Goal: Navigation & Orientation: Find specific page/section

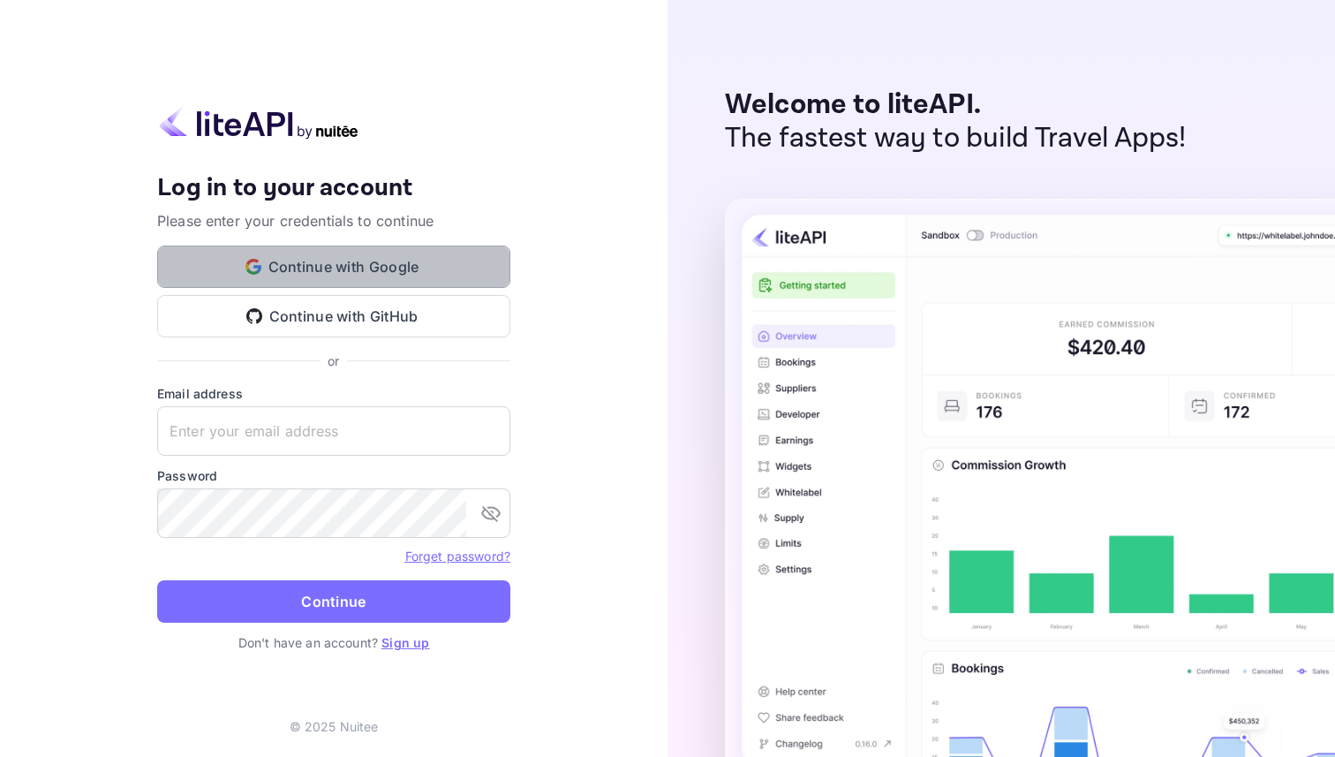
click at [392, 261] on button "Continue with Google" at bounding box center [333, 266] width 353 height 42
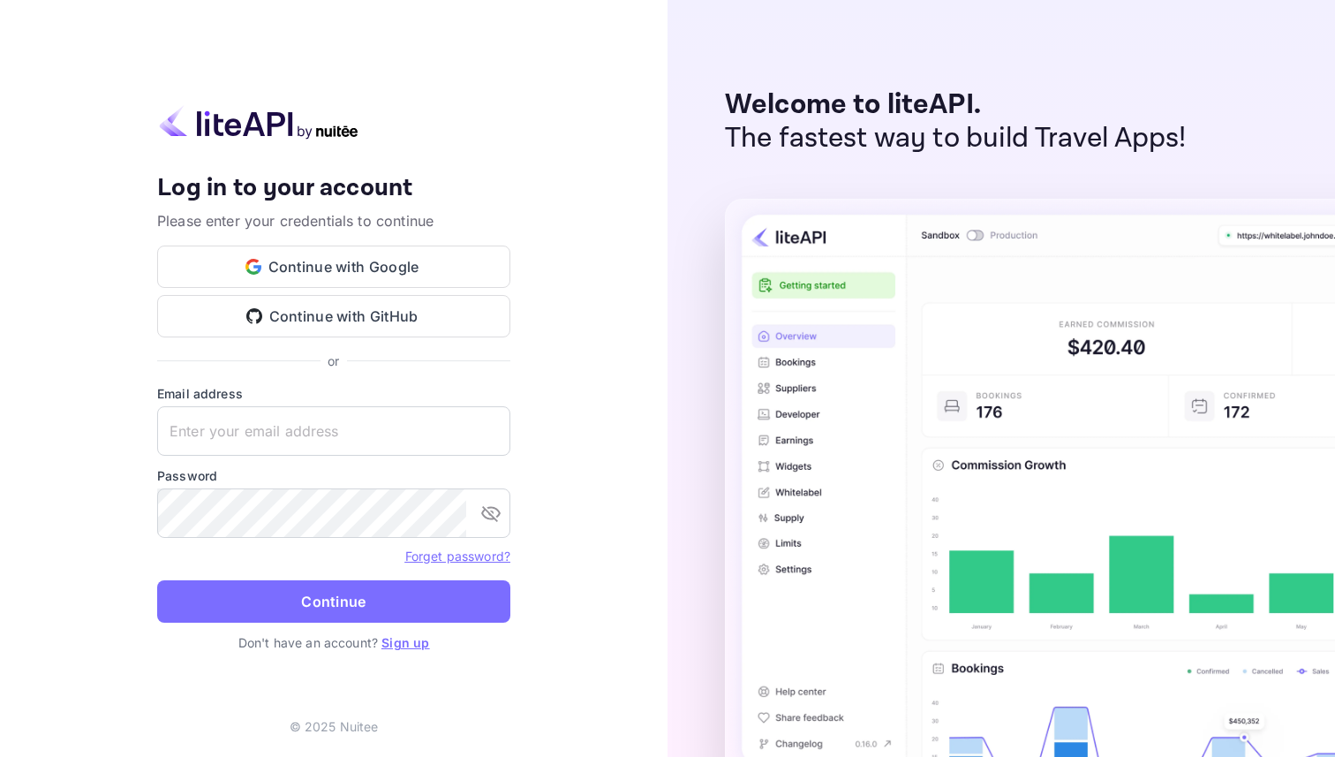
click at [219, 395] on label "Email address" at bounding box center [333, 393] width 353 height 19
click at [220, 420] on input "text" at bounding box center [333, 430] width 353 height 49
click at [313, 250] on button "Continue with Google" at bounding box center [333, 266] width 353 height 42
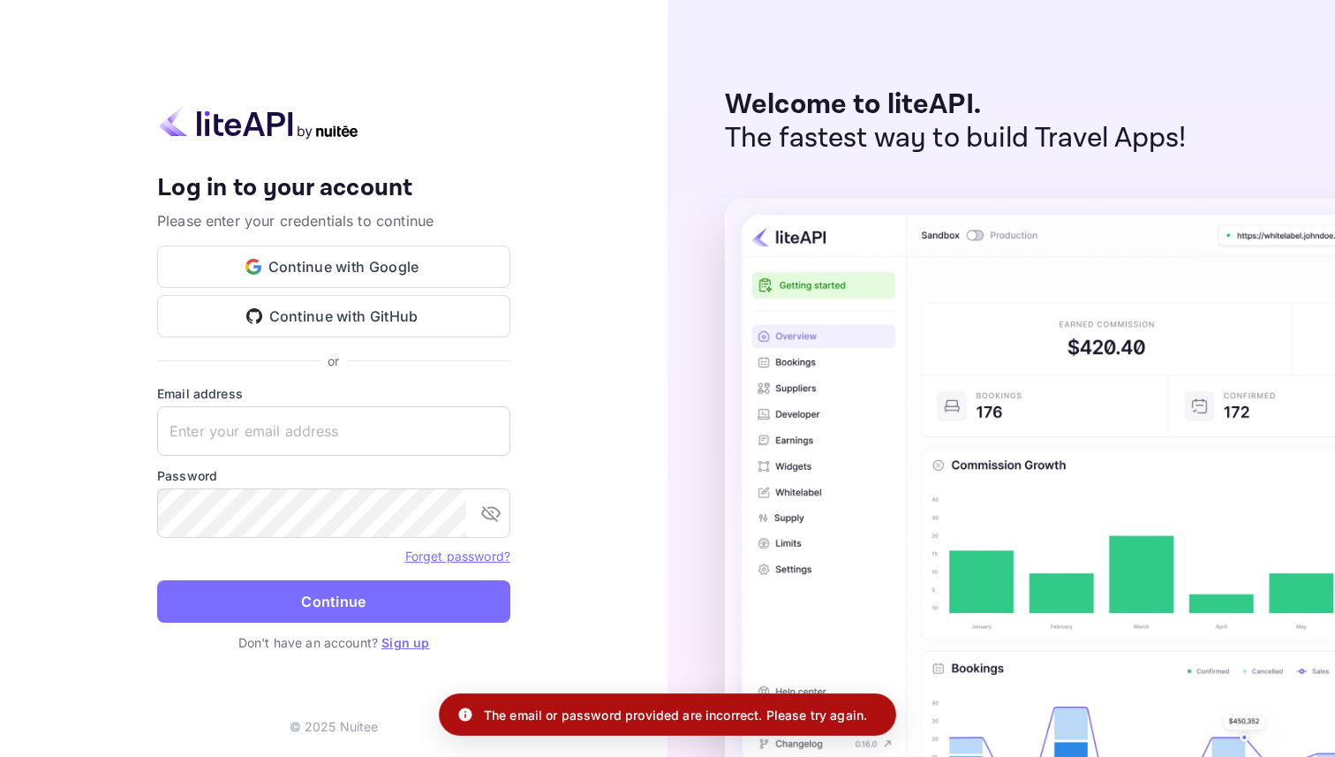
click at [395, 643] on link "Sign up" at bounding box center [405, 642] width 48 height 15
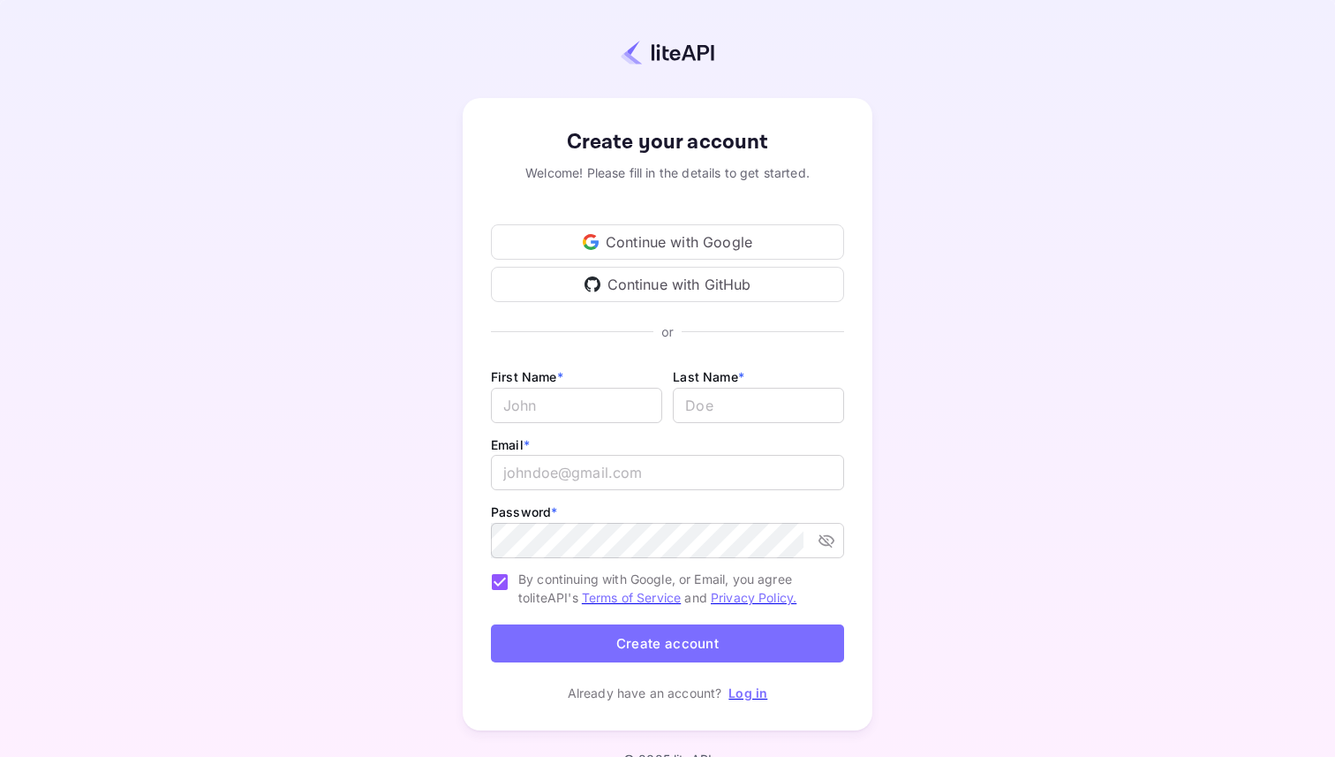
click at [680, 249] on div "Continue with Google" at bounding box center [667, 241] width 353 height 35
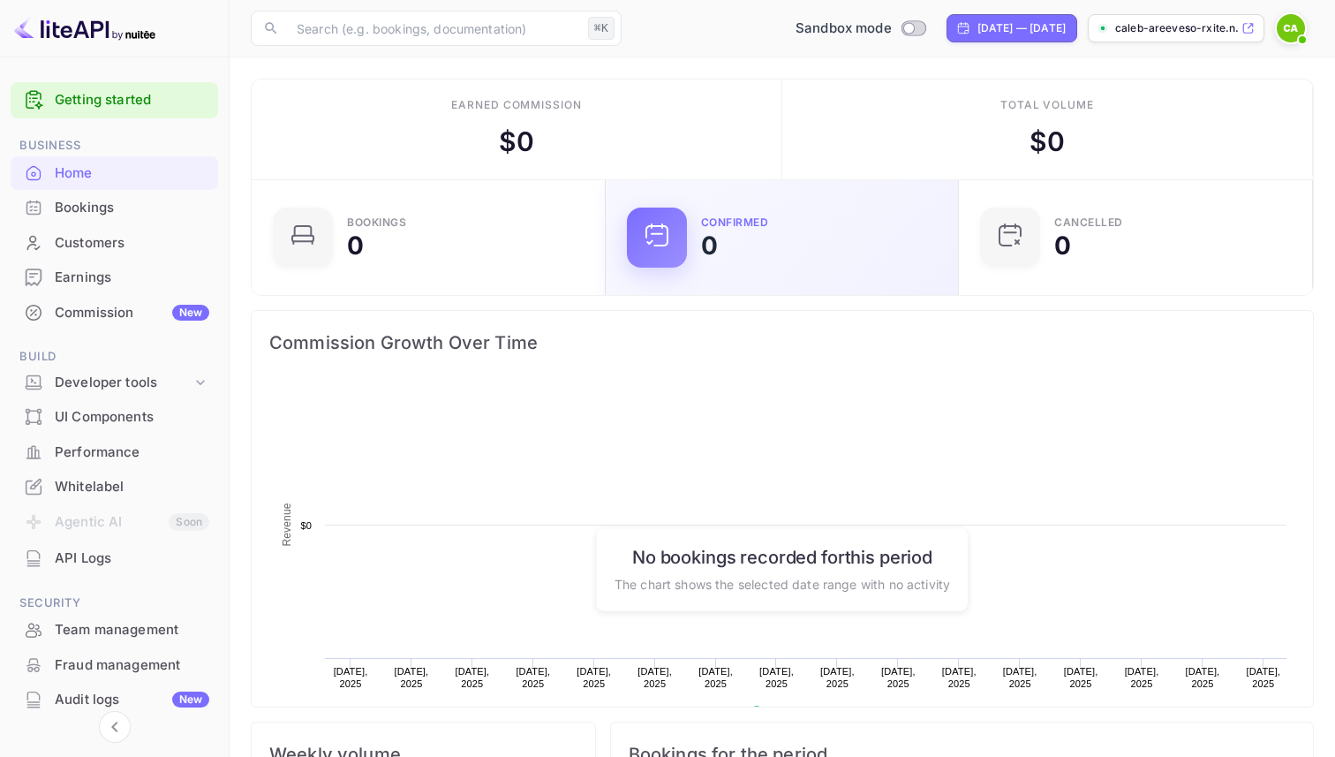
scroll to position [287, 343]
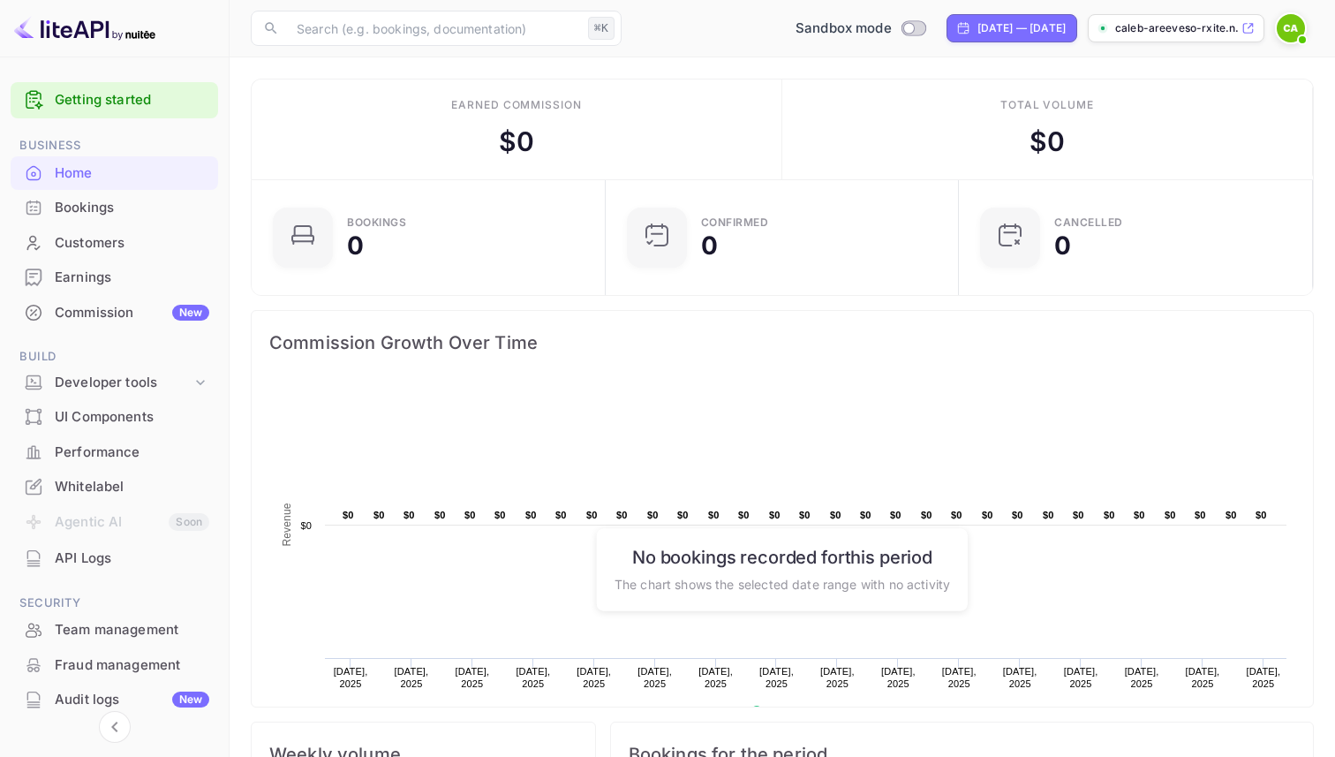
click at [1236, 26] on p "caleb-areeveso-rxite.n..." at bounding box center [1176, 28] width 123 height 16
click at [891, 28] on input "Switch to Production mode" at bounding box center [908, 27] width 35 height 11
checkbox input "false"
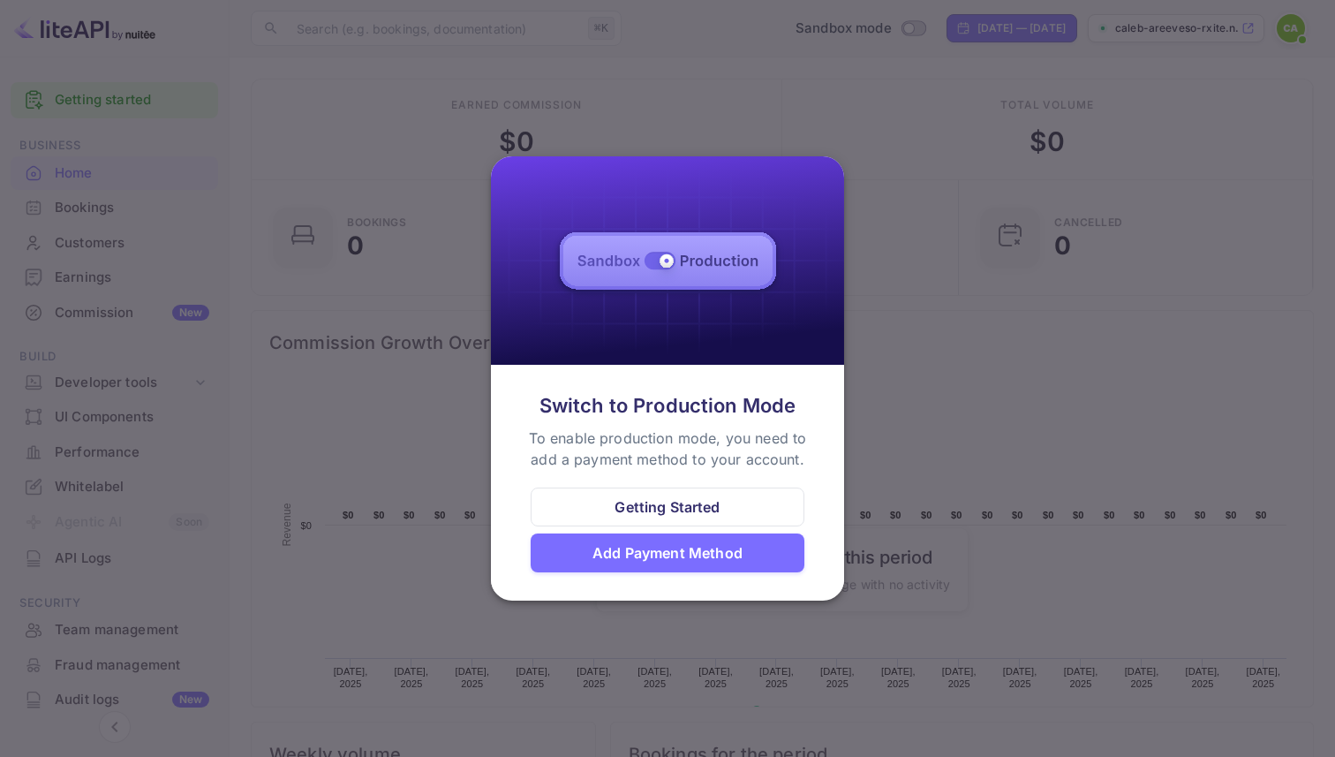
click at [959, 309] on div at bounding box center [667, 378] width 1335 height 757
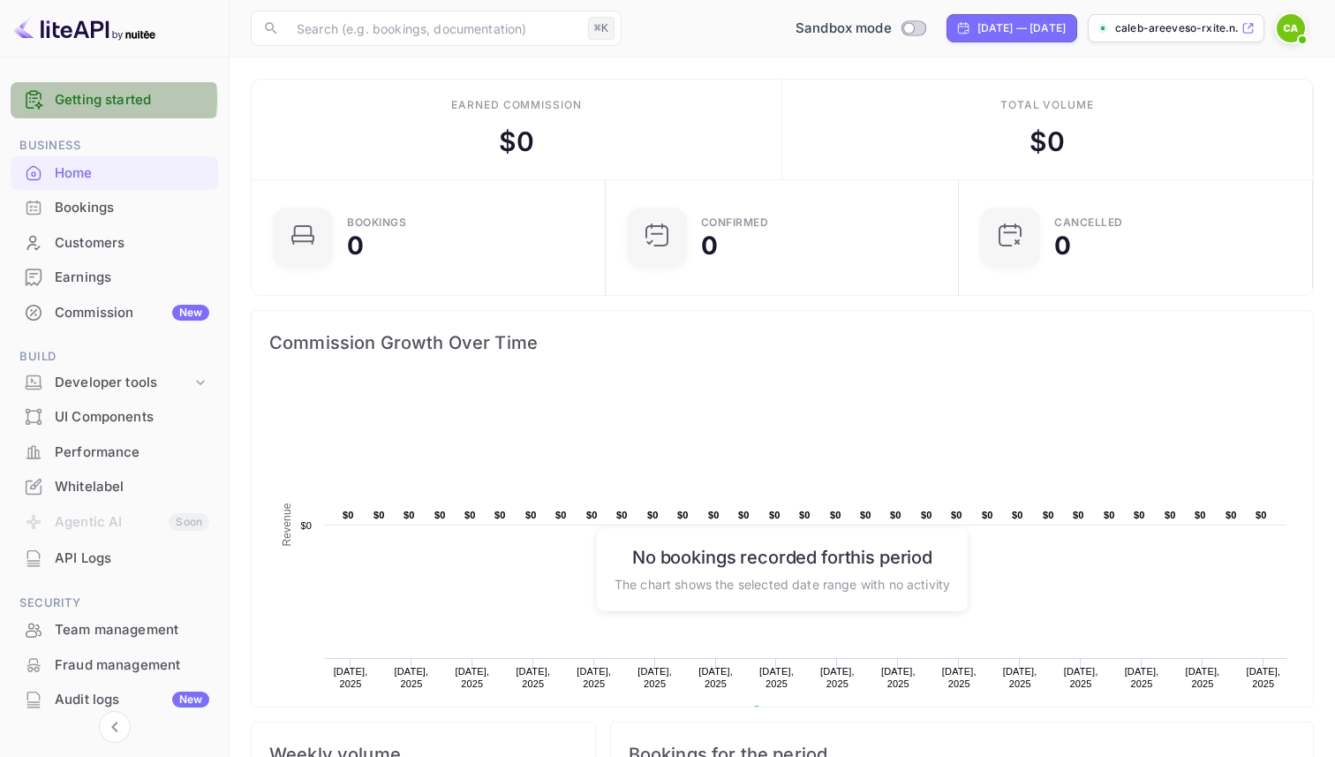
click at [87, 99] on link "Getting started" at bounding box center [132, 100] width 154 height 20
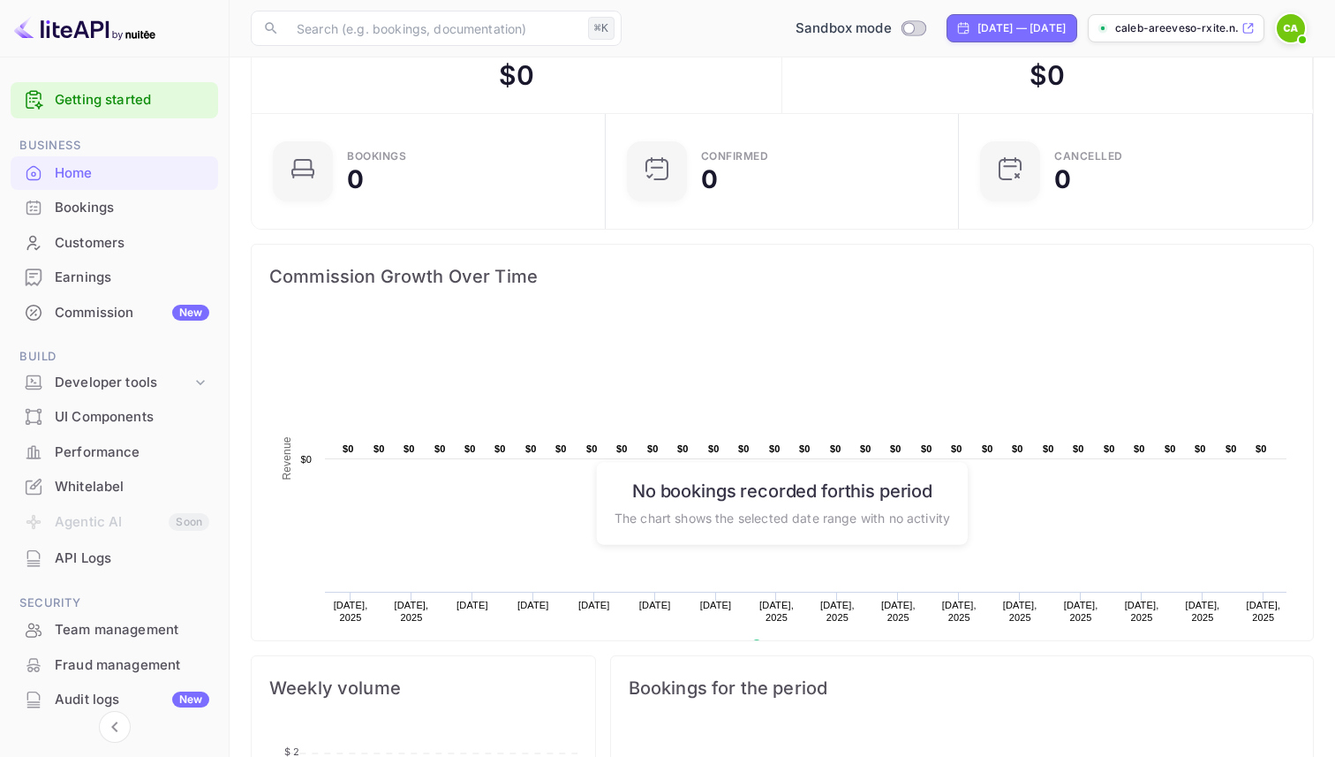
scroll to position [104, 0]
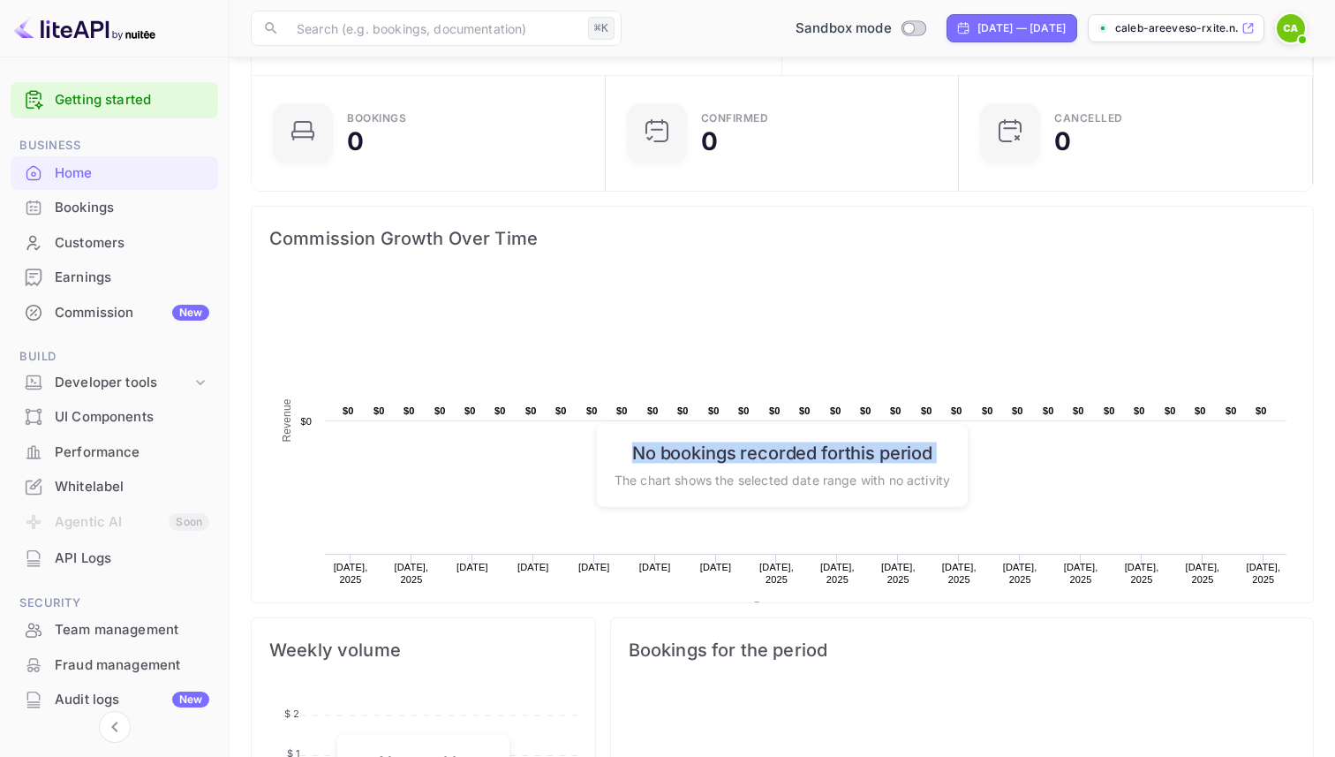
drag, startPoint x: 622, startPoint y: 455, endPoint x: 833, endPoint y: 471, distance: 211.6
click at [840, 467] on div "No bookings recorded for this period The chart shows the selected date range wi…" at bounding box center [782, 465] width 371 height 82
click at [639, 448] on h6 "No bookings recorded for this period" at bounding box center [781, 451] width 335 height 21
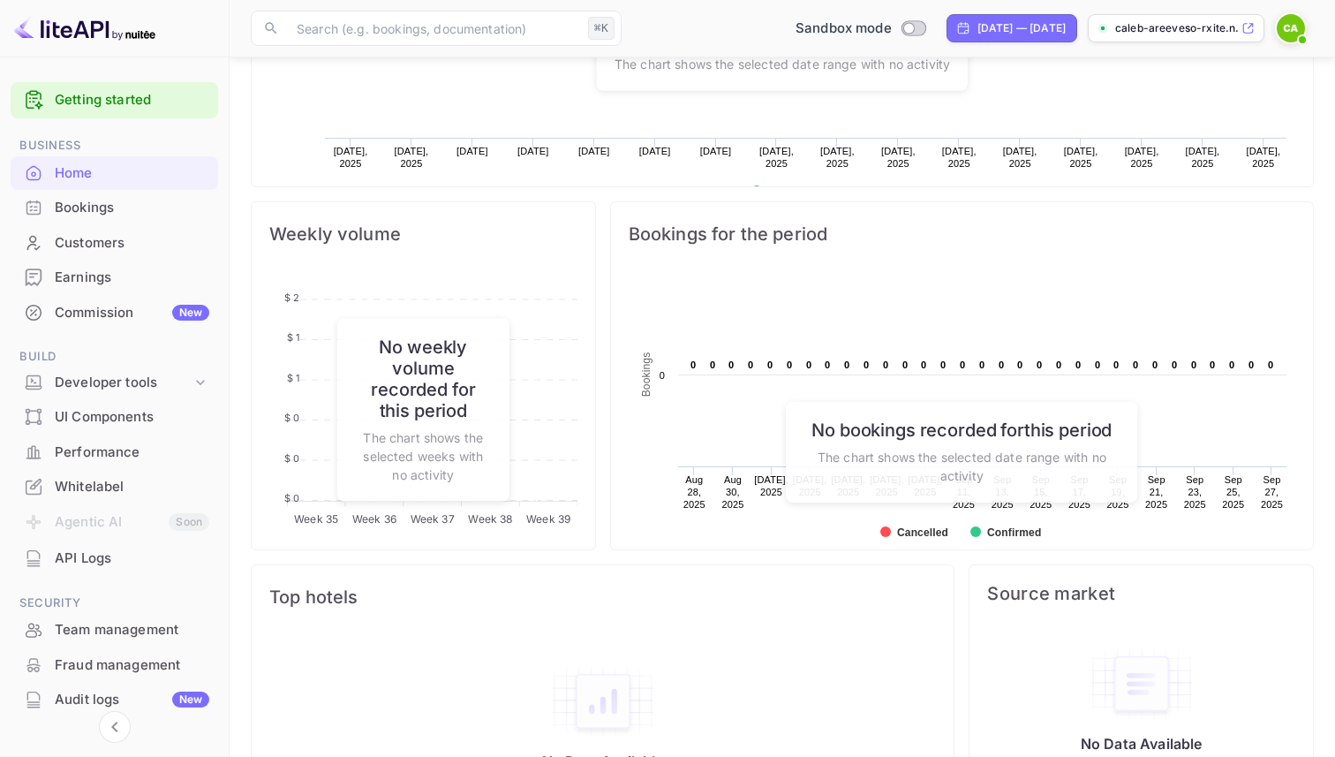
scroll to position [592, 0]
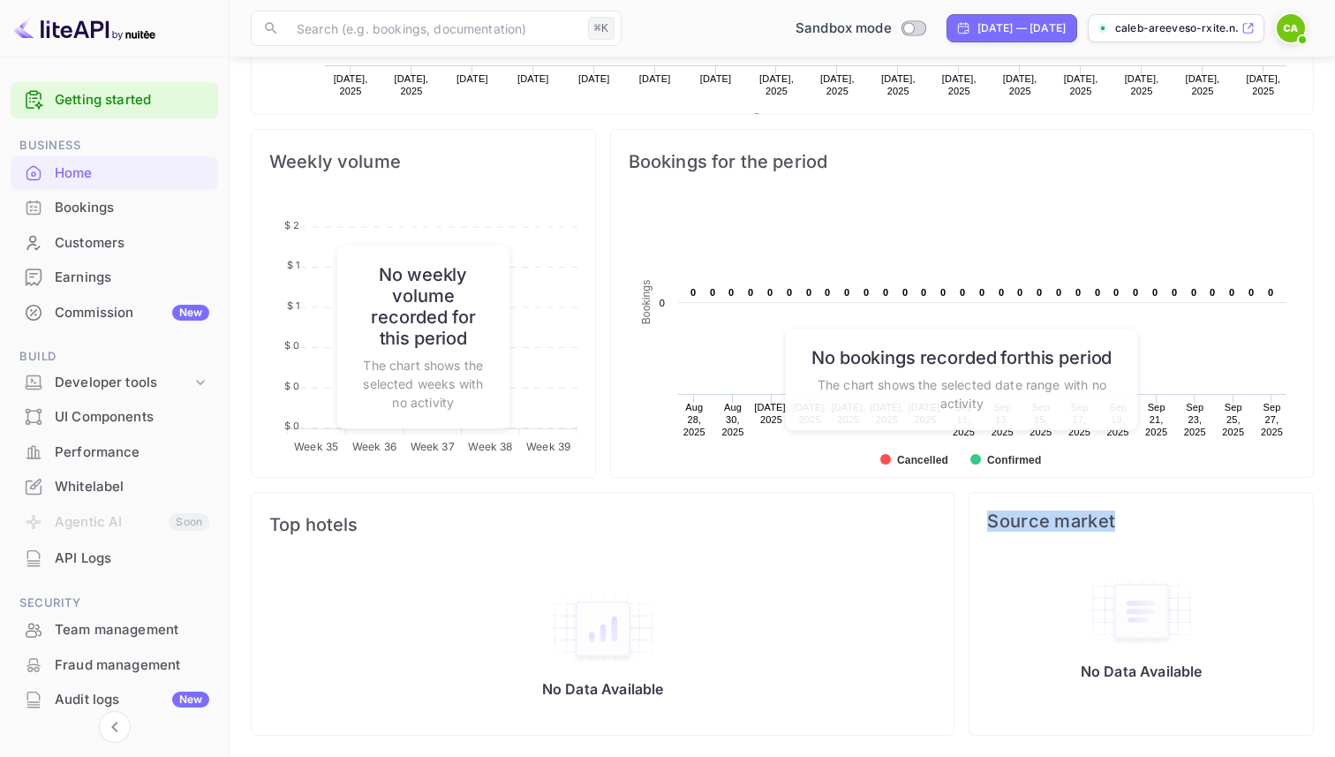
drag, startPoint x: 1116, startPoint y: 524, endPoint x: 981, endPoint y: 519, distance: 135.2
click at [981, 519] on div "Source market" at bounding box center [1140, 521] width 343 height 56
click at [663, 455] on rect at bounding box center [962, 342] width 666 height 282
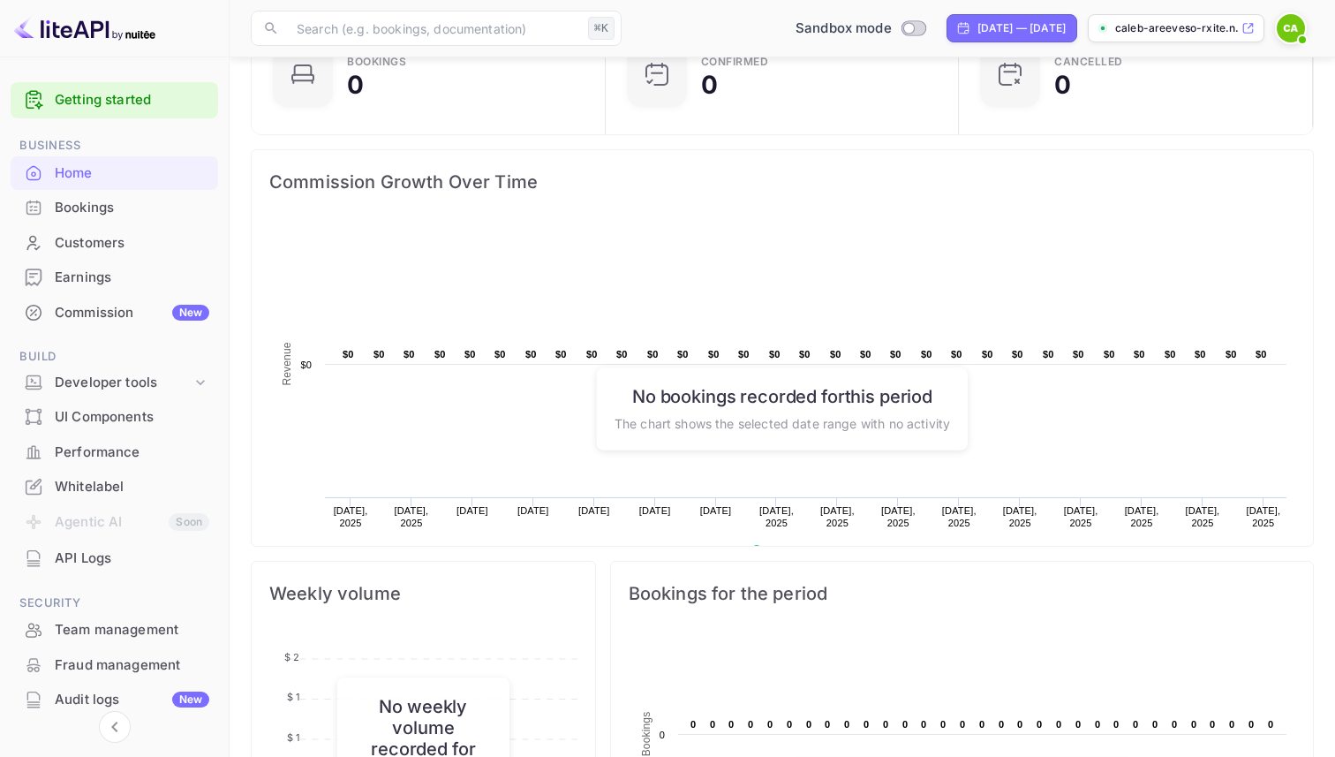
scroll to position [0, 0]
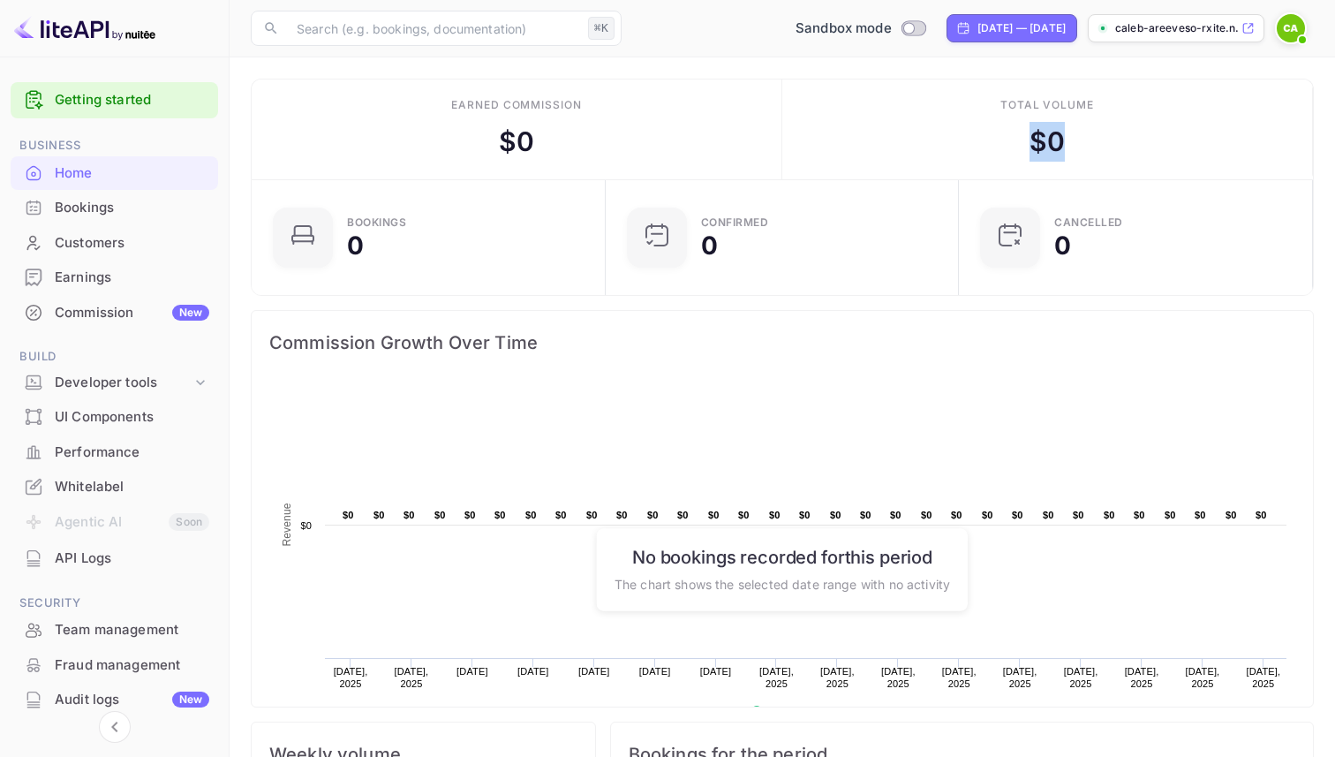
drag, startPoint x: 1030, startPoint y: 143, endPoint x: 1063, endPoint y: 141, distance: 32.7
click at [1063, 141] on div "$ 0" at bounding box center [1046, 142] width 35 height 40
drag, startPoint x: 1065, startPoint y: 141, endPoint x: 1018, endPoint y: 141, distance: 46.8
click at [1018, 141] on div "Total volume $ 0" at bounding box center [1047, 129] width 531 height 100
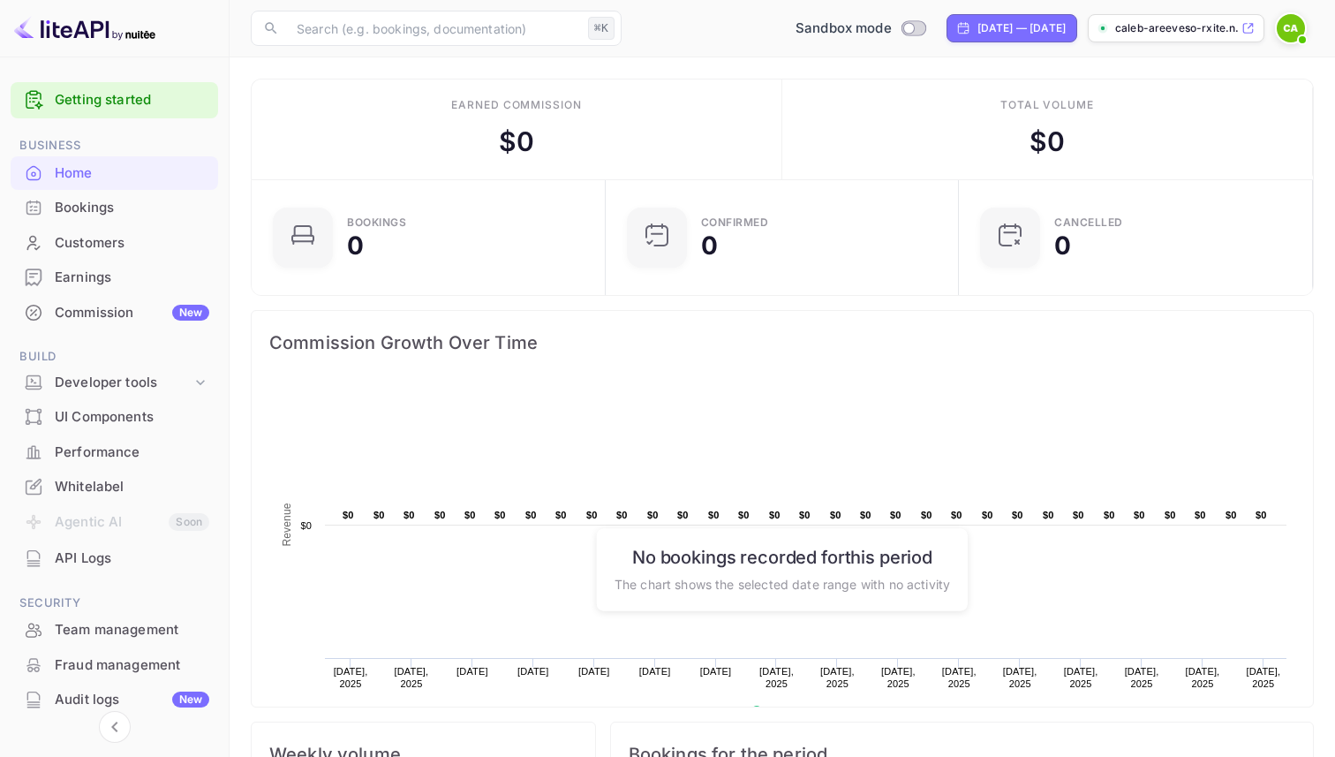
click at [528, 139] on div "$ 0" at bounding box center [516, 142] width 35 height 40
drag, startPoint x: 529, startPoint y: 139, endPoint x: 470, endPoint y: 139, distance: 59.1
click at [470, 139] on div "Earned commission $ 0" at bounding box center [517, 129] width 531 height 100
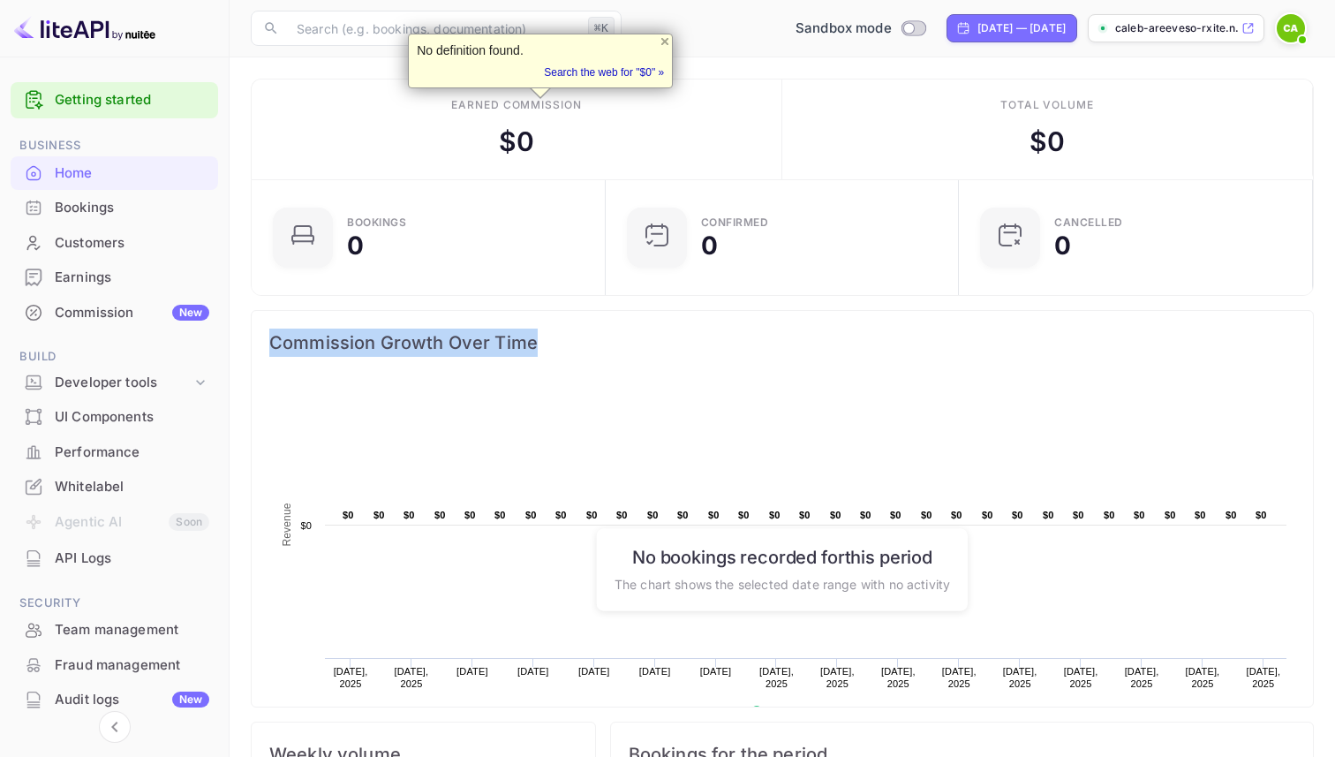
drag, startPoint x: 547, startPoint y: 339, endPoint x: 271, endPoint y: 335, distance: 276.3
click at [271, 335] on span "Commission Growth Over Time" at bounding box center [782, 342] width 1026 height 28
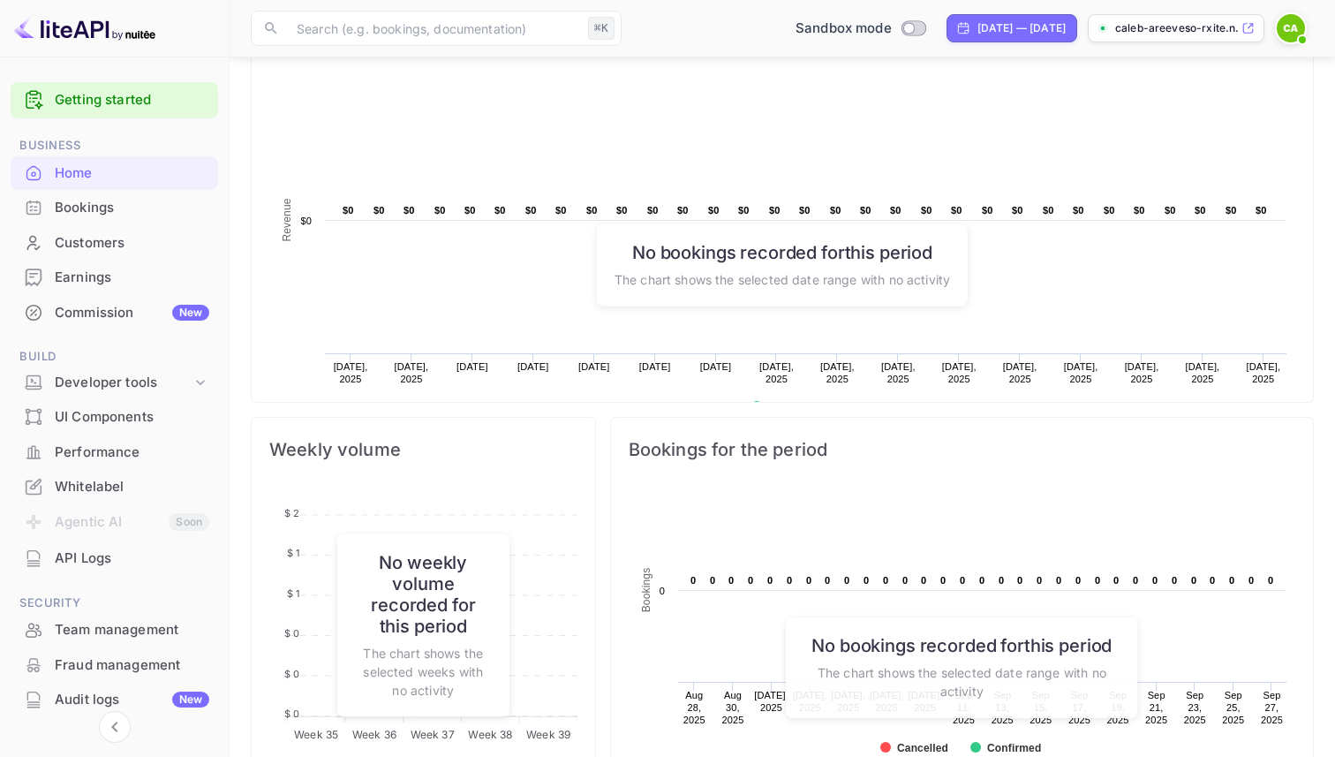
scroll to position [314, 0]
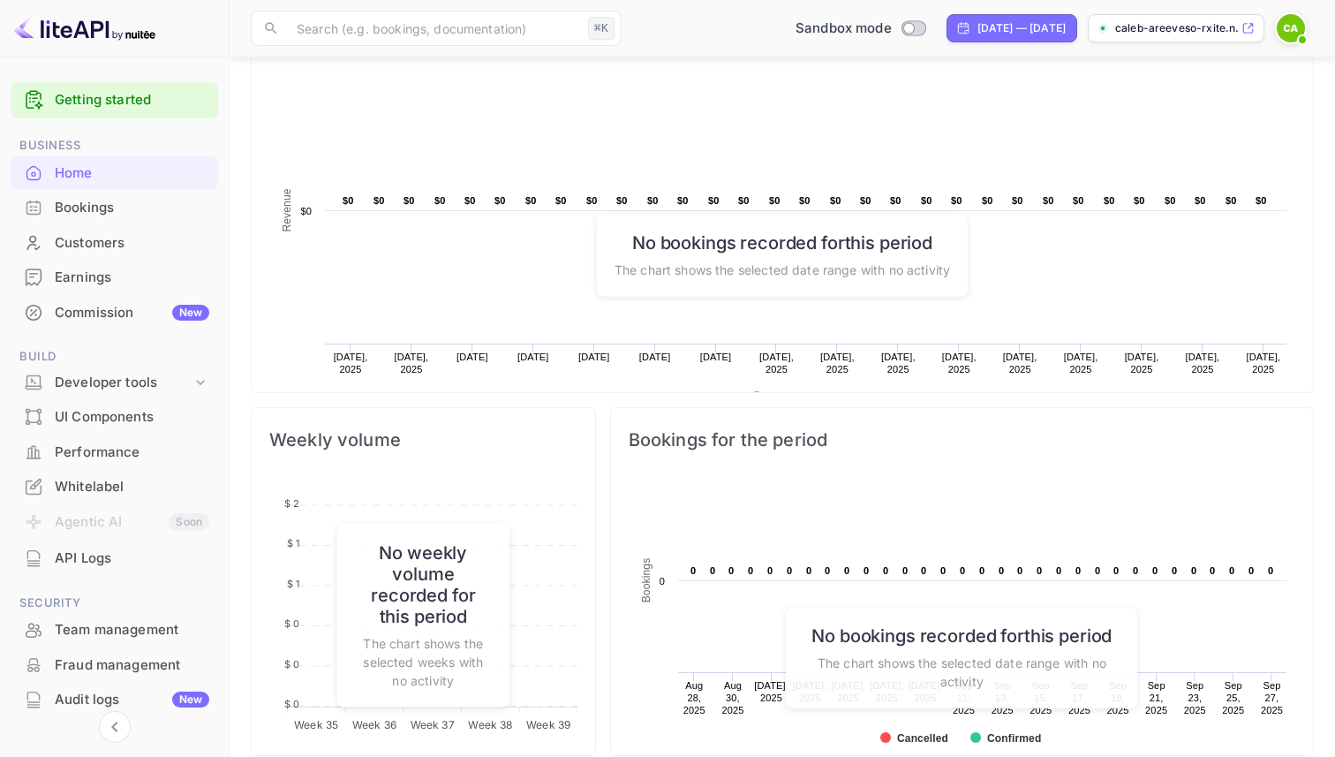
click at [129, 546] on div "API Logs" at bounding box center [114, 558] width 207 height 34
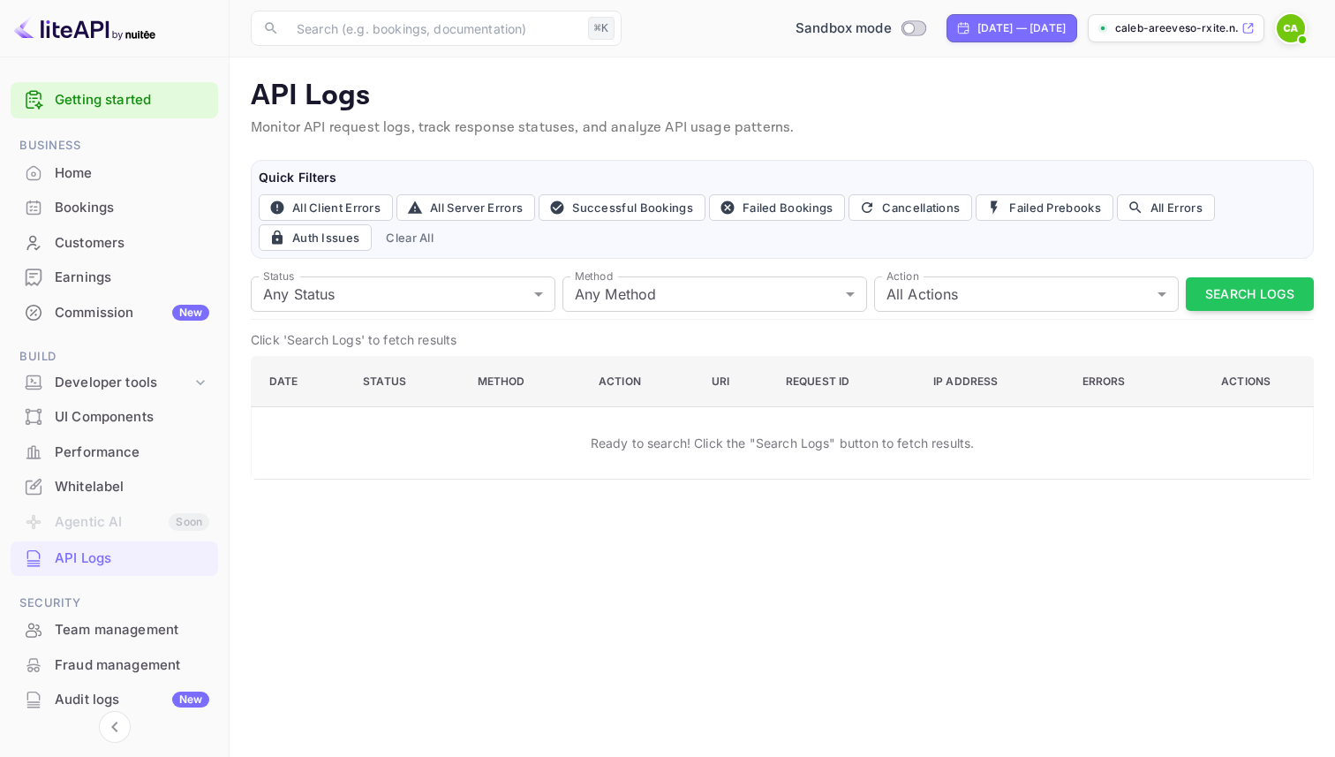
click at [88, 218] on div "Bookings" at bounding box center [114, 208] width 207 height 34
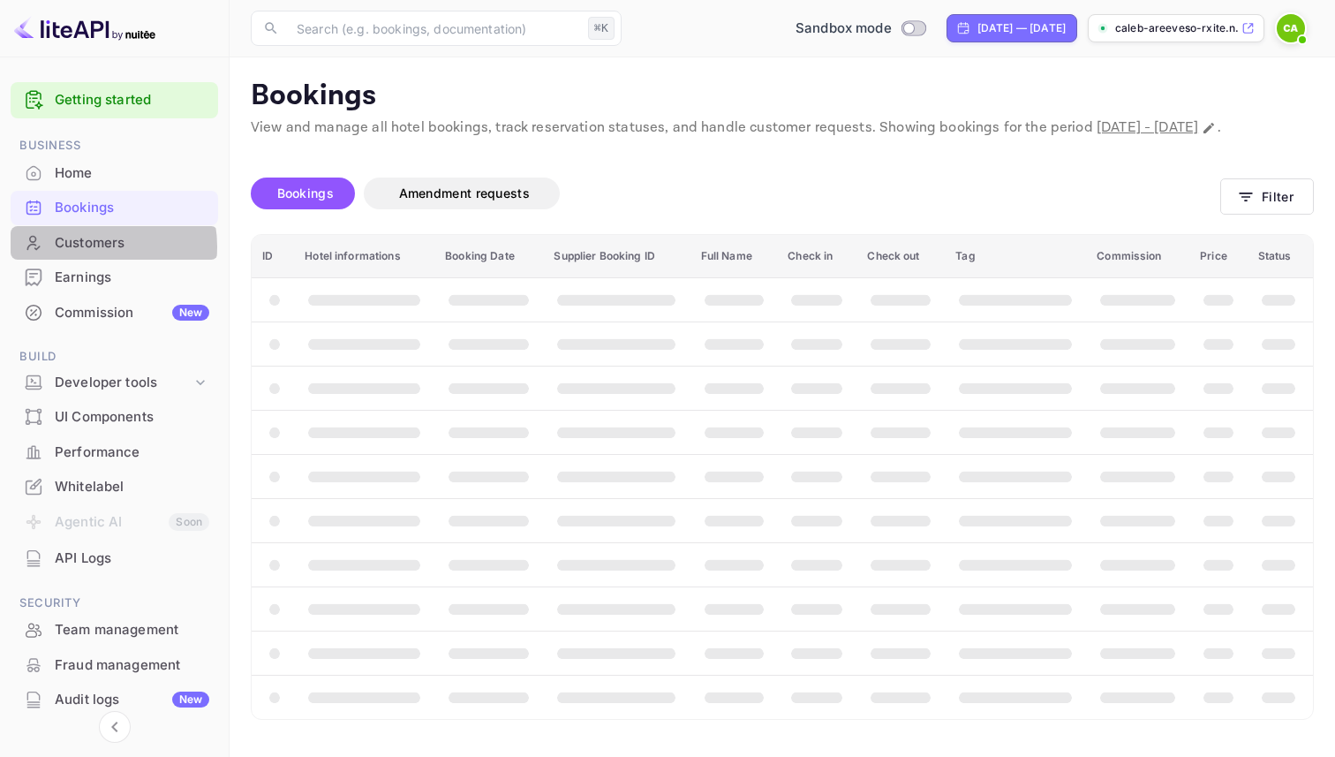
click at [89, 246] on div "Customers" at bounding box center [132, 243] width 154 height 20
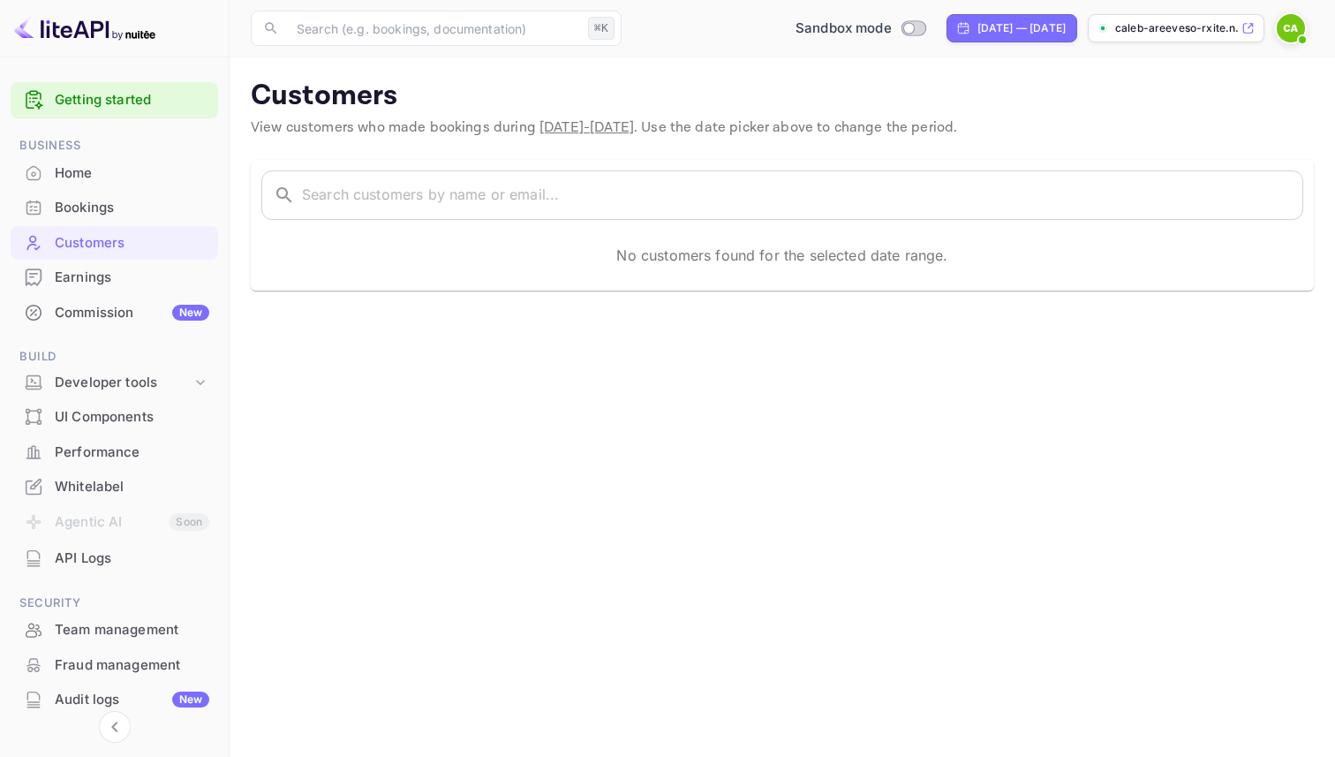
click at [65, 89] on div "Getting started" at bounding box center [114, 100] width 207 height 36
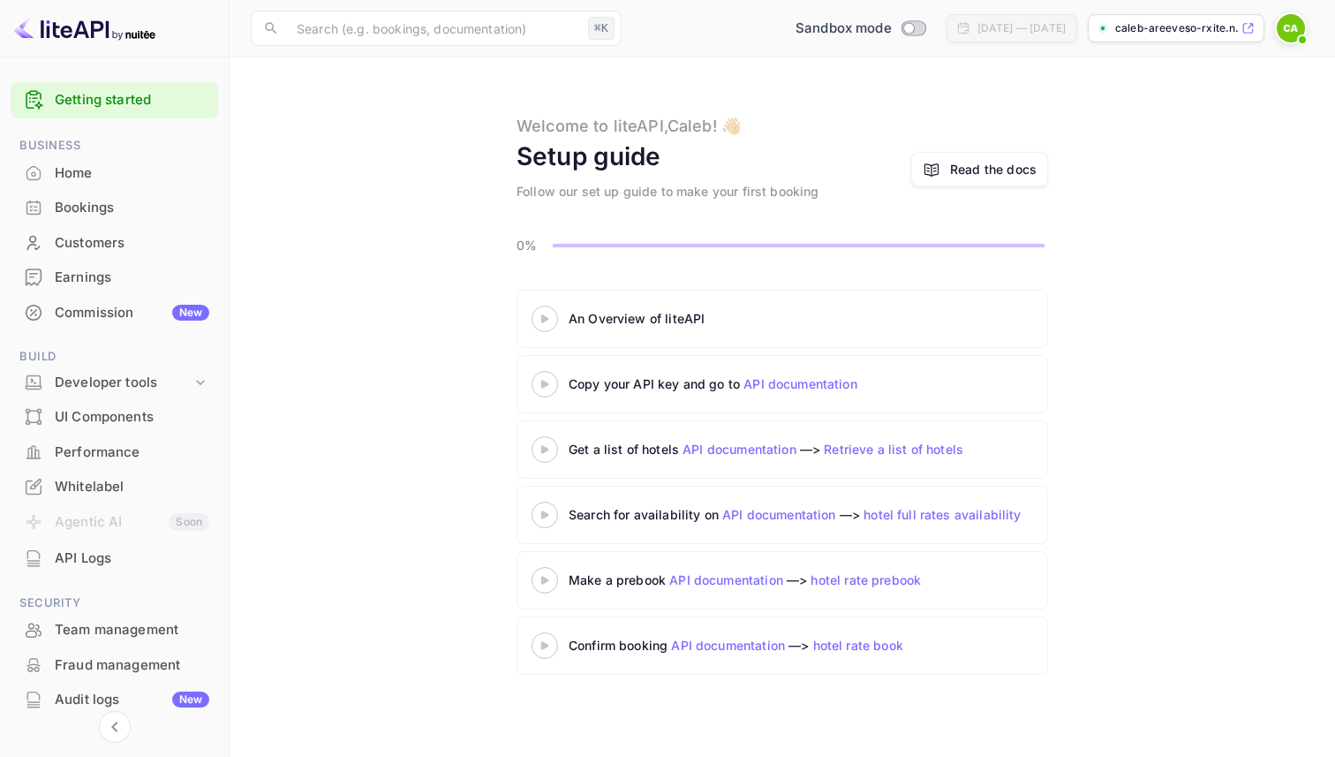
click at [550, 385] on icon at bounding box center [545, 384] width 62 height 9
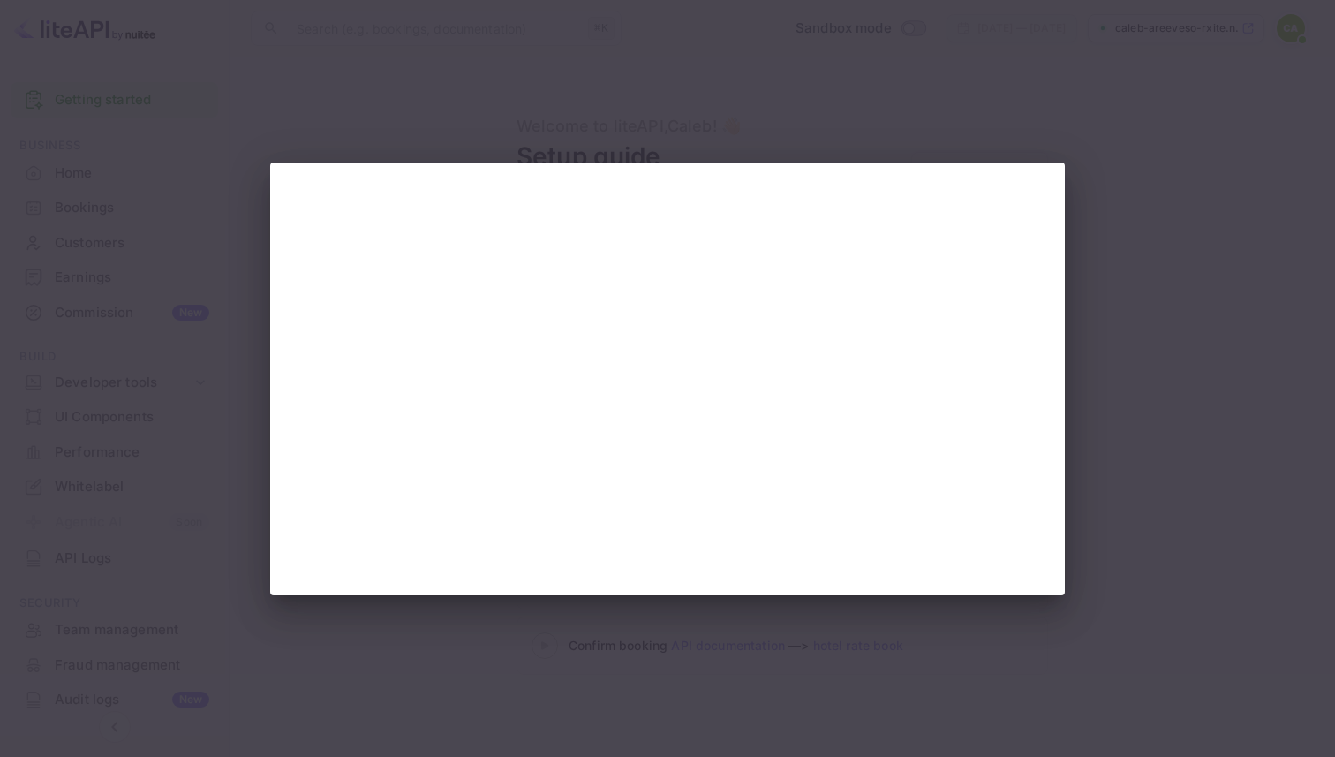
click at [1097, 183] on div at bounding box center [667, 378] width 1335 height 757
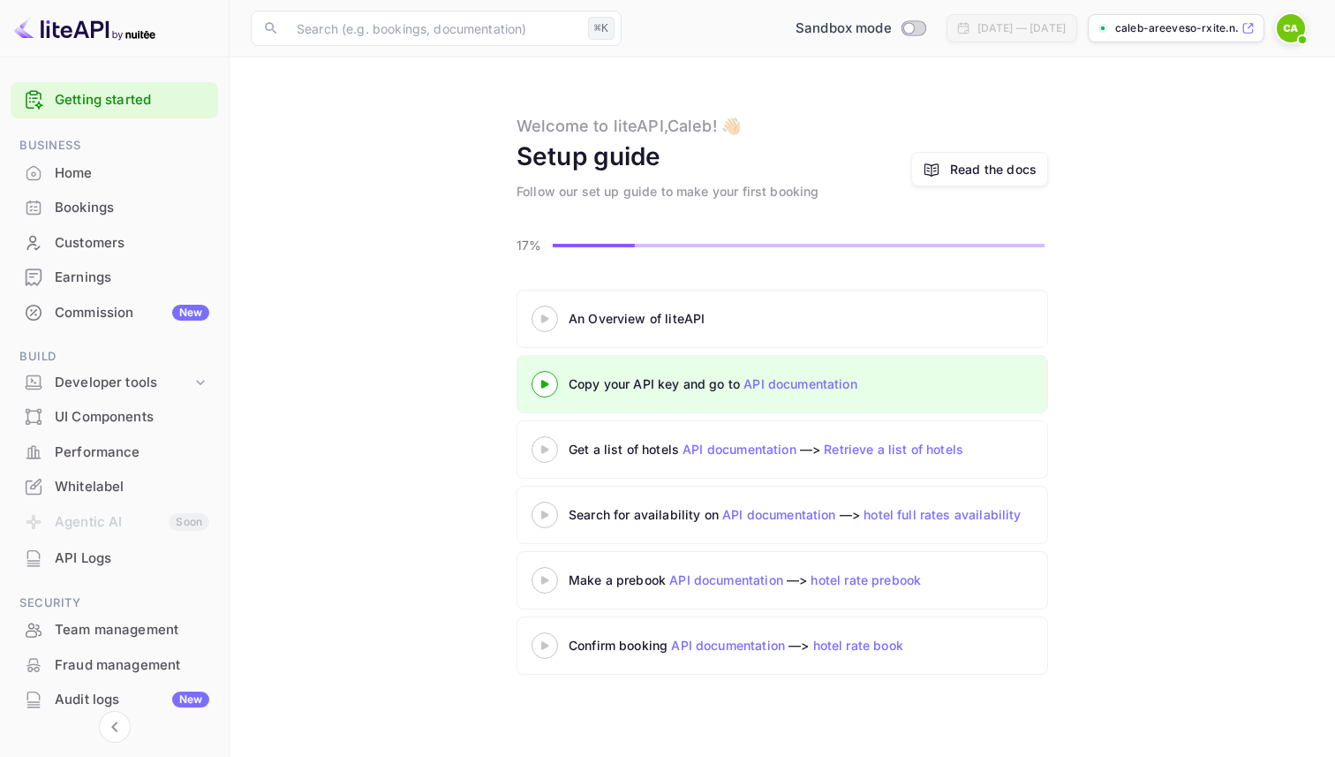
click at [79, 97] on link "Getting started" at bounding box center [132, 100] width 154 height 20
click at [79, 192] on div "Bookings" at bounding box center [114, 208] width 207 height 34
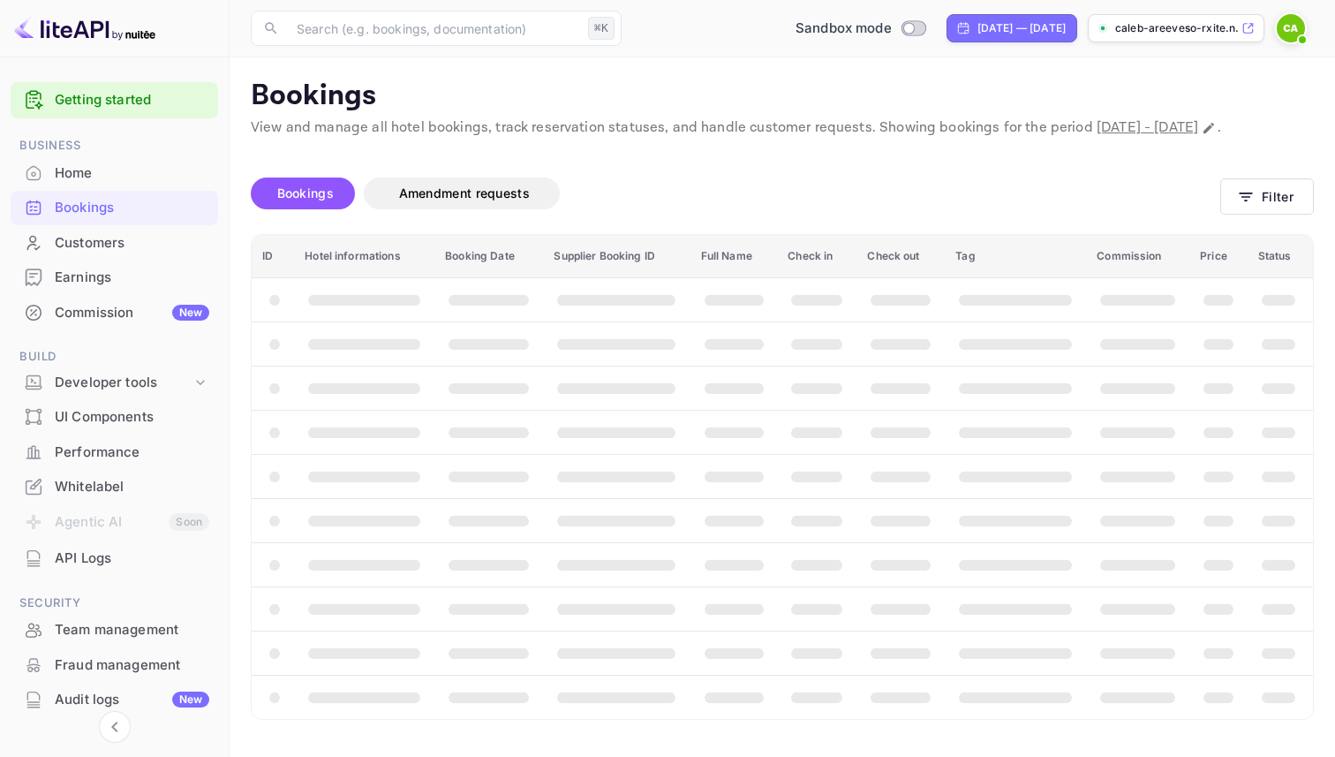
click at [77, 169] on div "Home" at bounding box center [132, 173] width 154 height 20
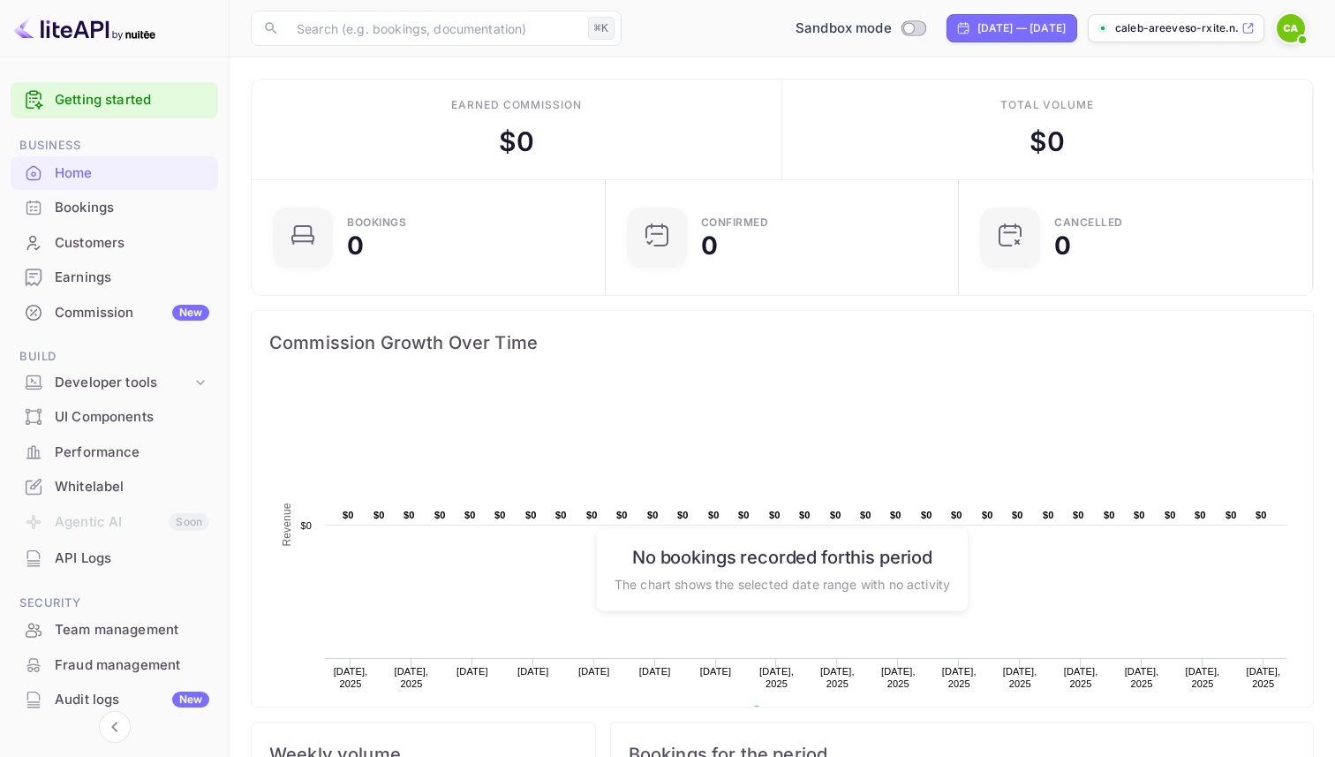
click at [48, 208] on div "Bookings" at bounding box center [114, 208] width 207 height 34
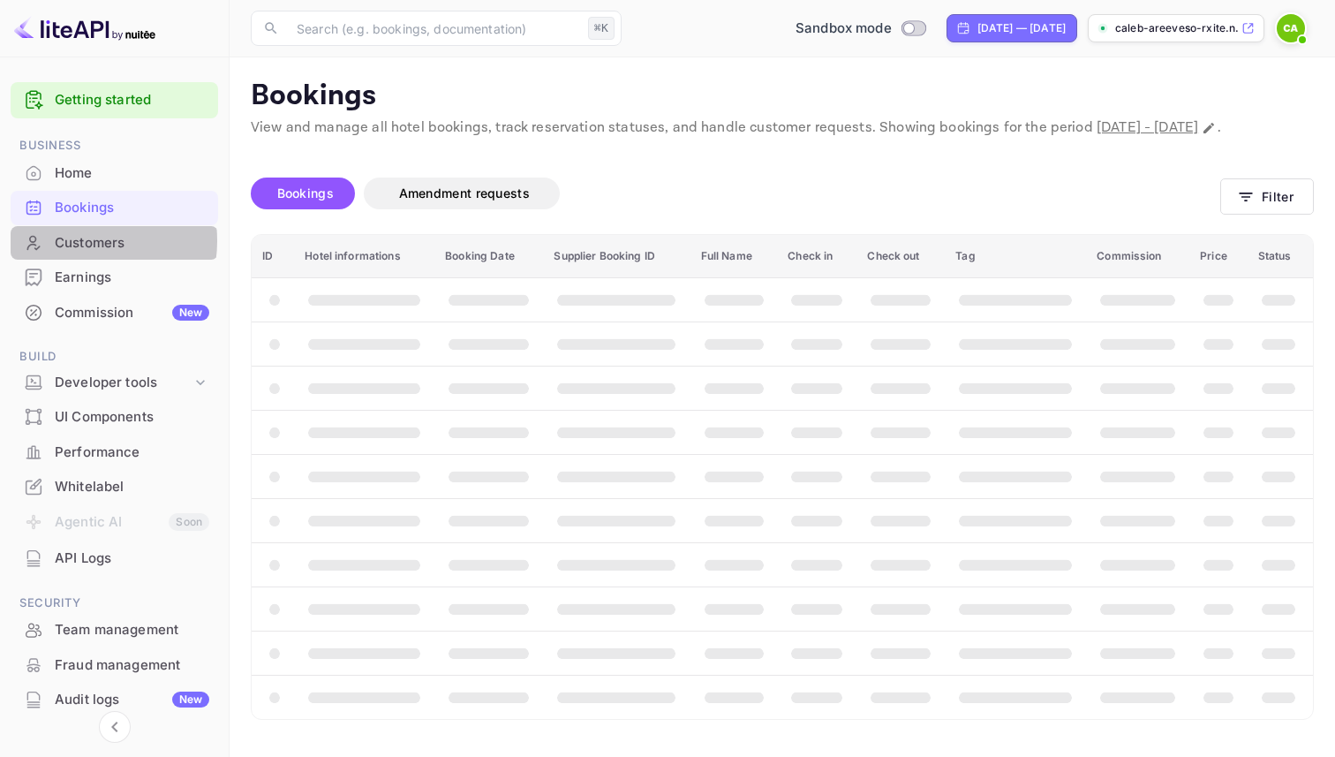
click at [67, 241] on div "Customers" at bounding box center [132, 243] width 154 height 20
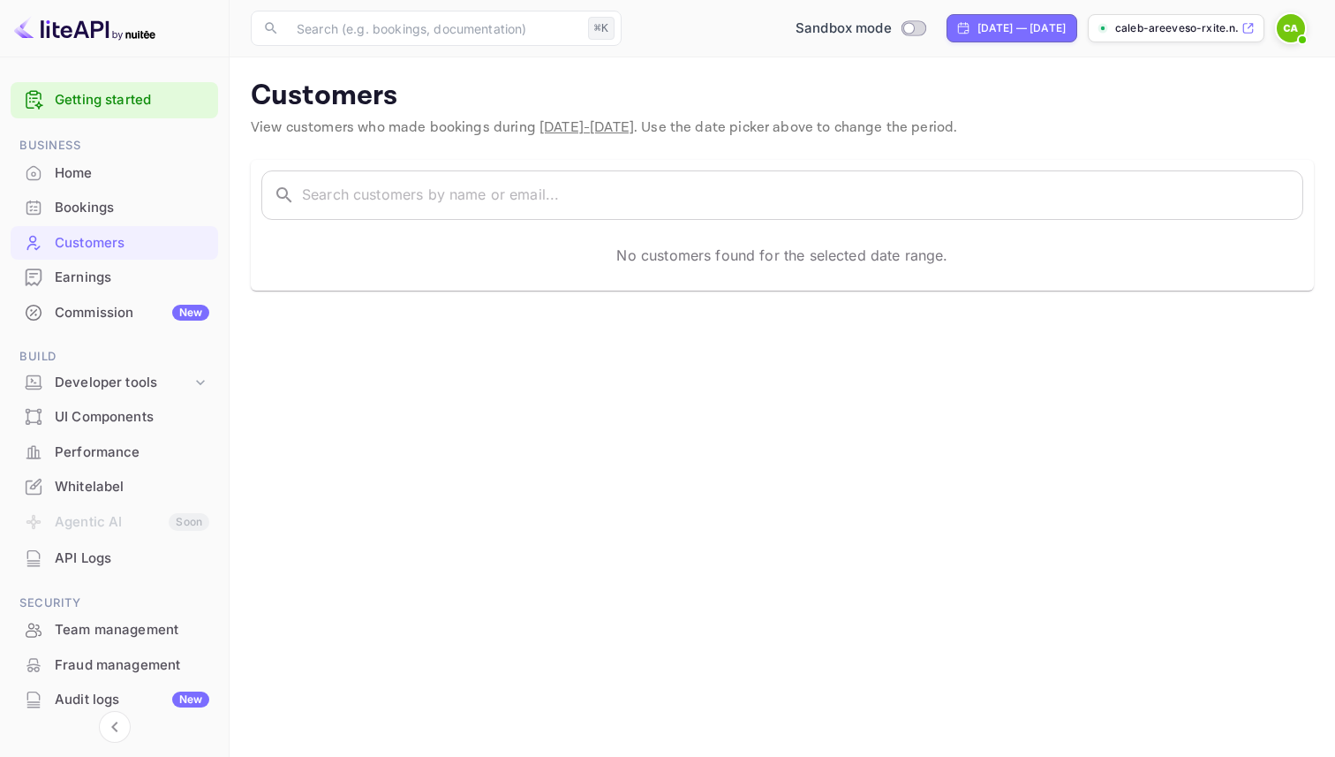
click at [81, 271] on div "Earnings" at bounding box center [132, 277] width 154 height 20
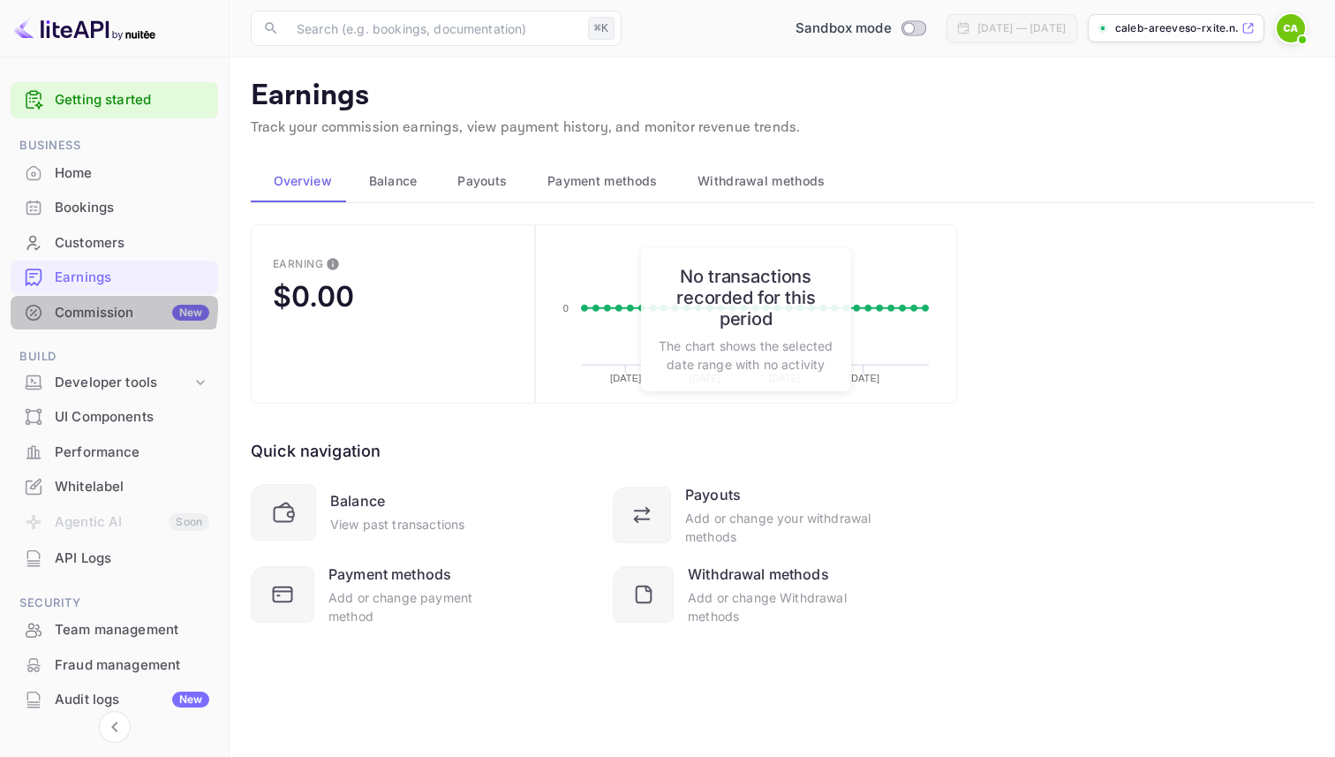
click at [102, 306] on div "Commission New" at bounding box center [132, 313] width 154 height 20
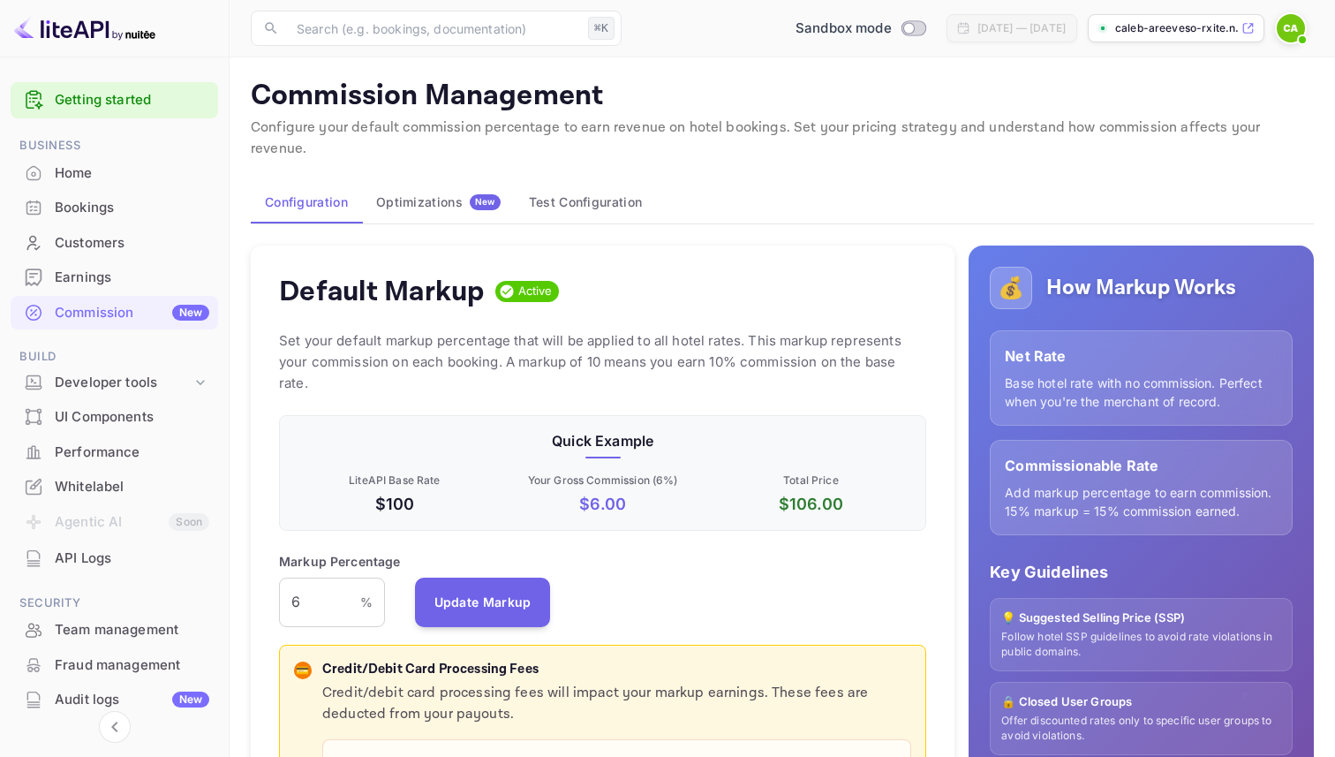
scroll to position [313, 647]
click at [96, 170] on div "Home" at bounding box center [132, 173] width 154 height 20
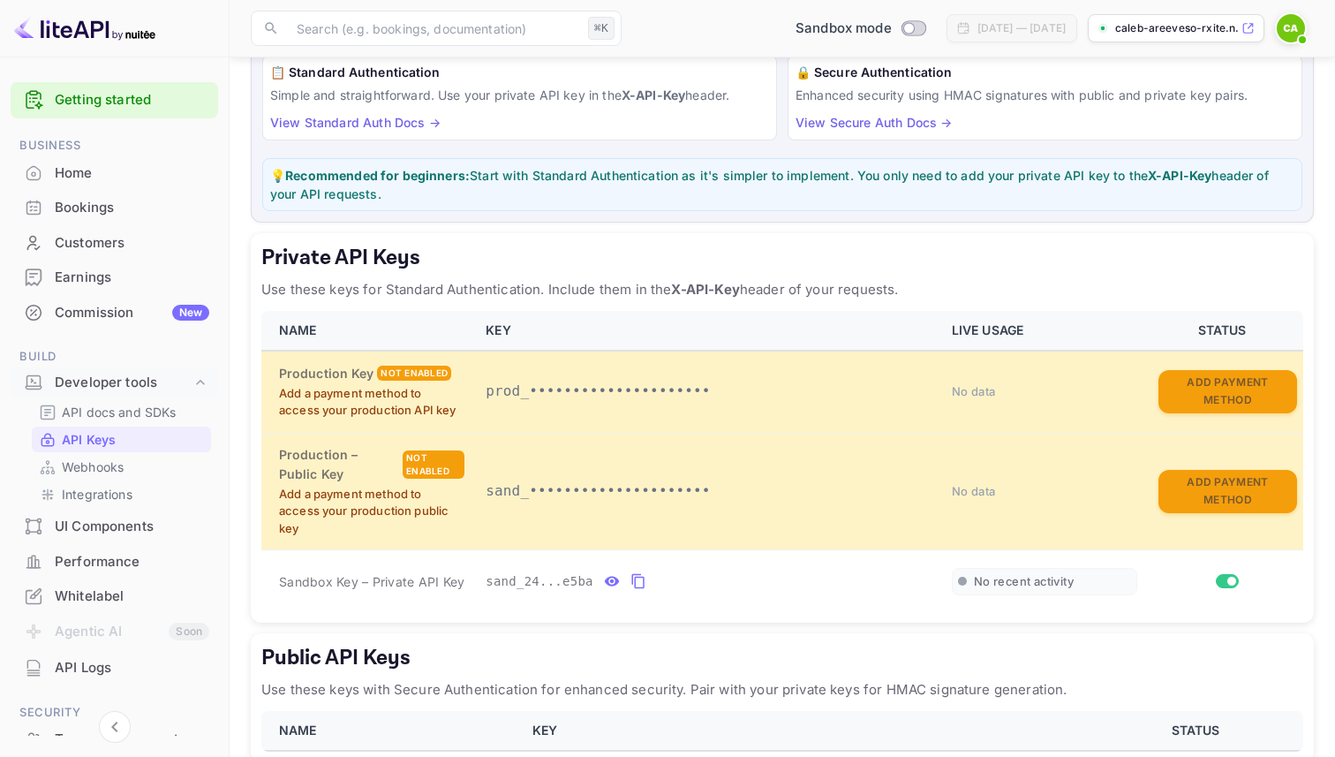
scroll to position [160, 0]
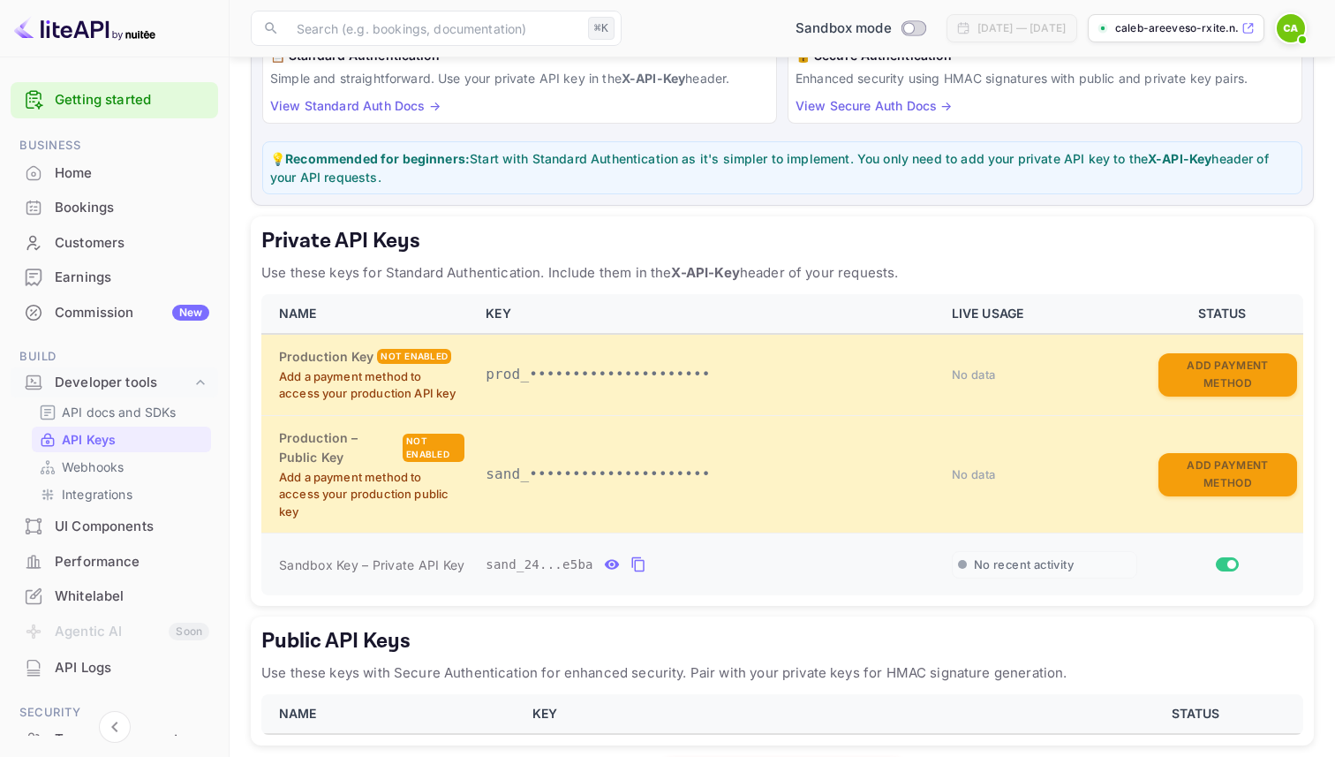
click at [636, 565] on icon "private api keys table" at bounding box center [638, 563] width 16 height 21
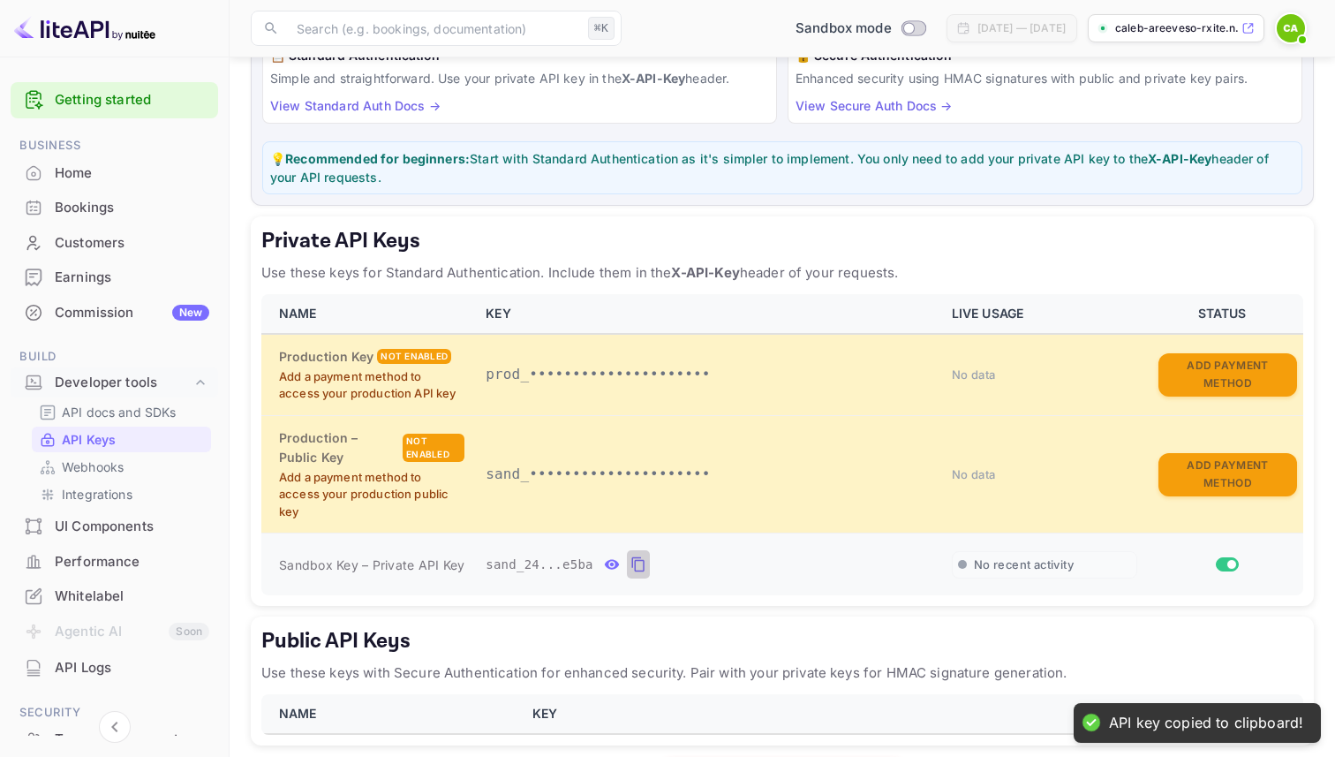
click at [636, 565] on icon "private api keys table" at bounding box center [638, 563] width 16 height 21
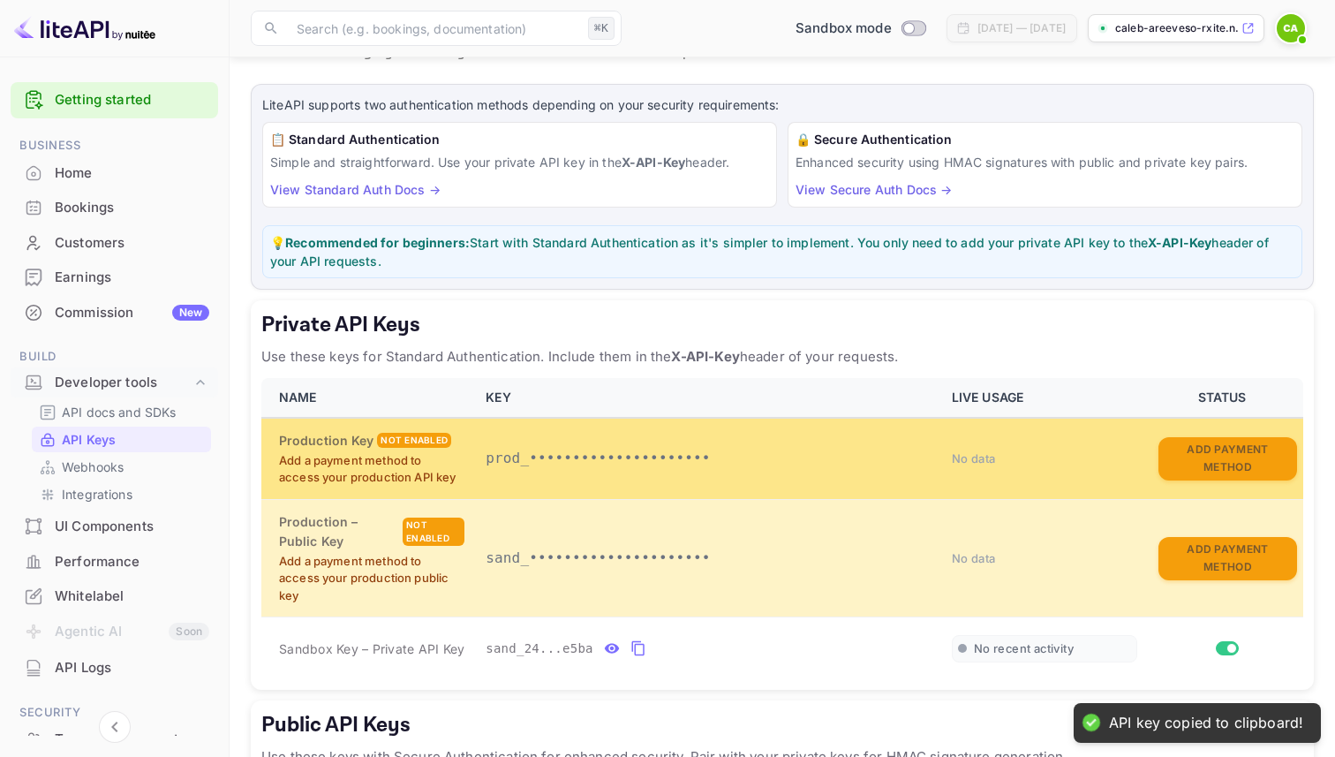
scroll to position [0, 0]
